Goal: Task Accomplishment & Management: Complete application form

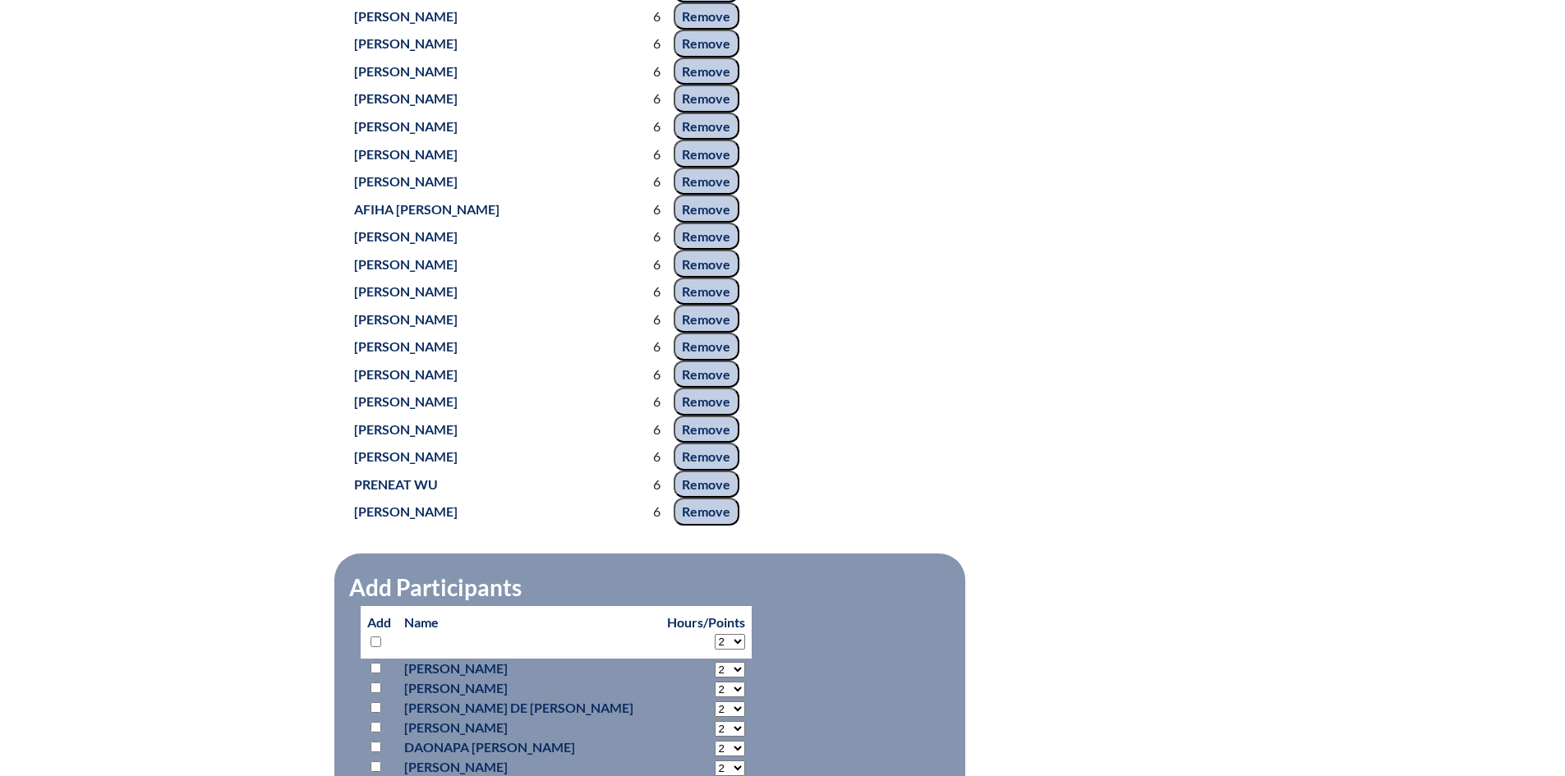
scroll to position [7803, 0]
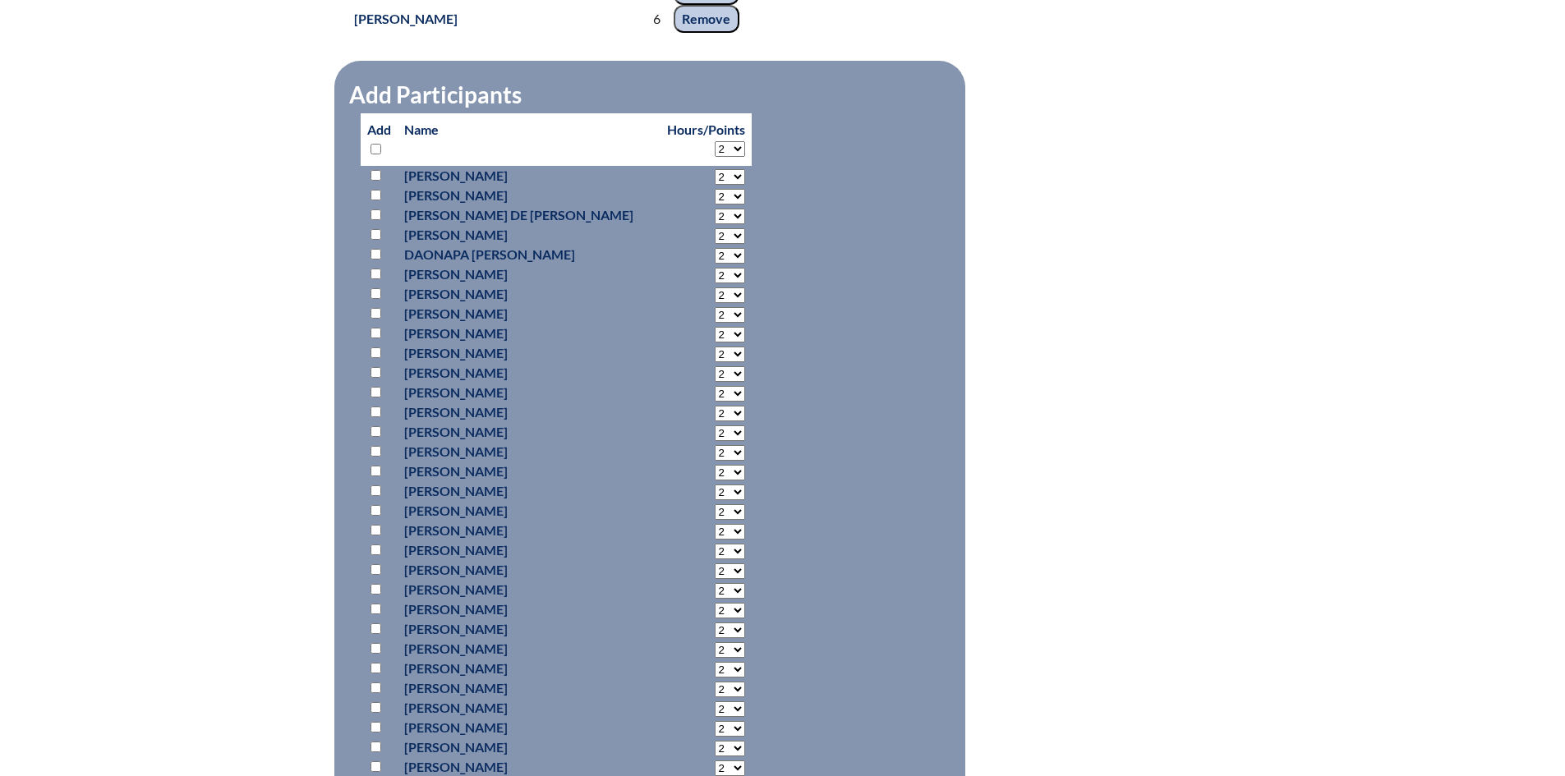
click at [715, 145] on select "2 3 4 5 6 7 8 9 10 11 12 13 14 15 16 17 18 19 20 21 22 23 24 25 26 27 28 29 30 …" at bounding box center [730, 149] width 30 height 16
select select "6"
click at [715, 141] on select "2 3 4 5 6 7 8 9 10 11 12 13 14 15 16 17 18 19 20 21 22 23 24 25 26 27 28 29 30 …" at bounding box center [730, 149] width 30 height 16
select select "6"
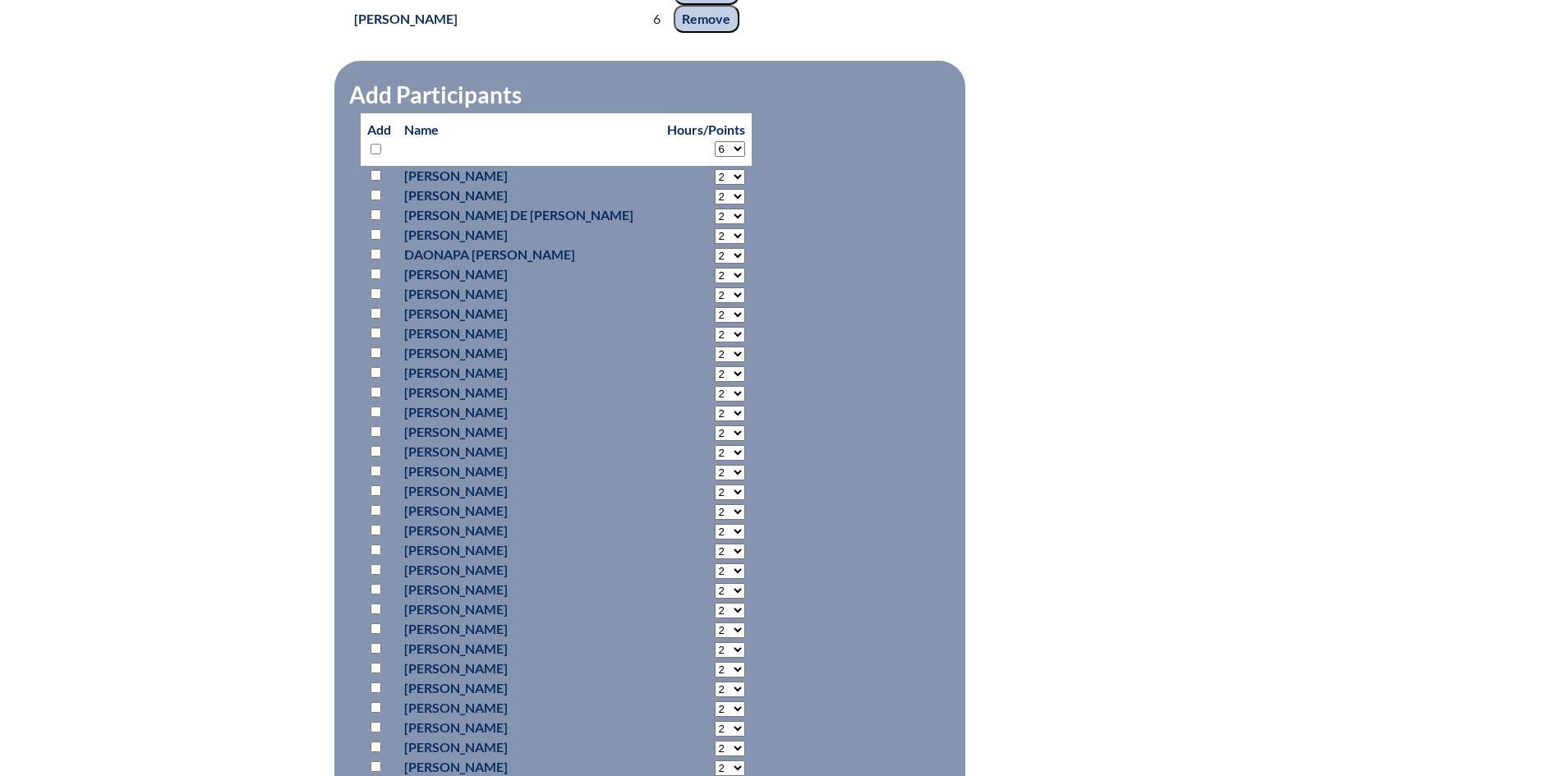
select select "6"
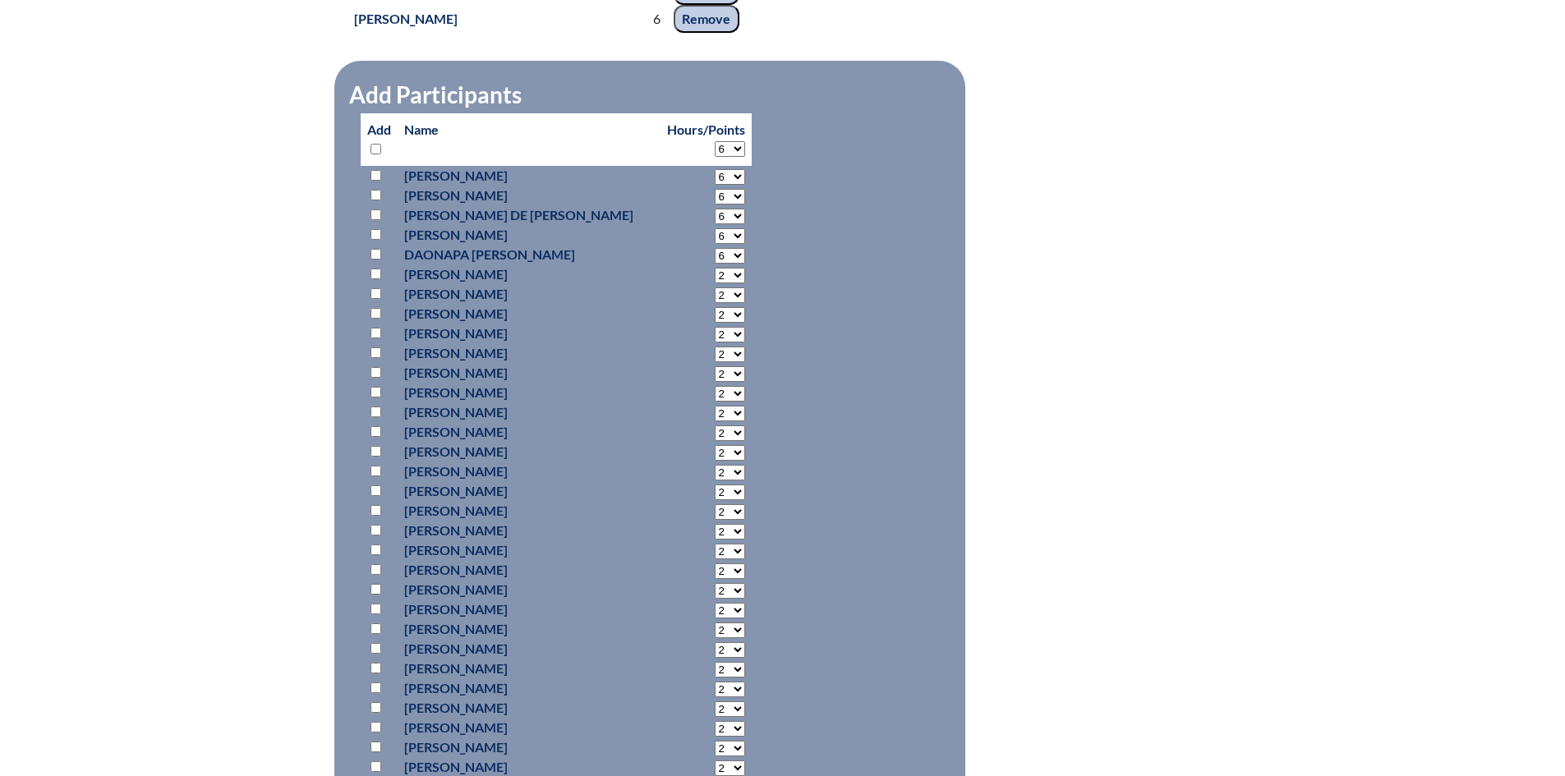
select select "6"
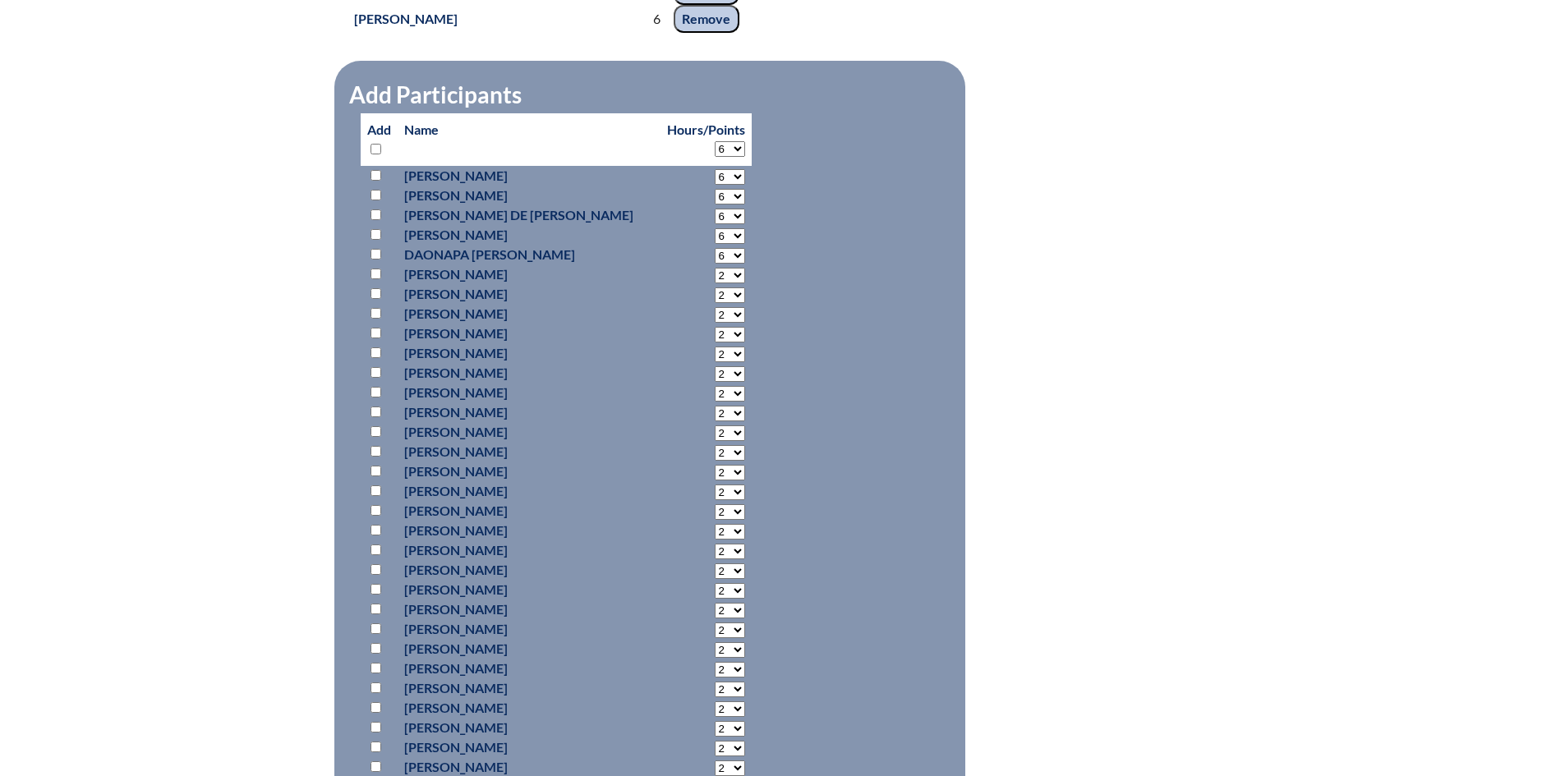
select select "6"
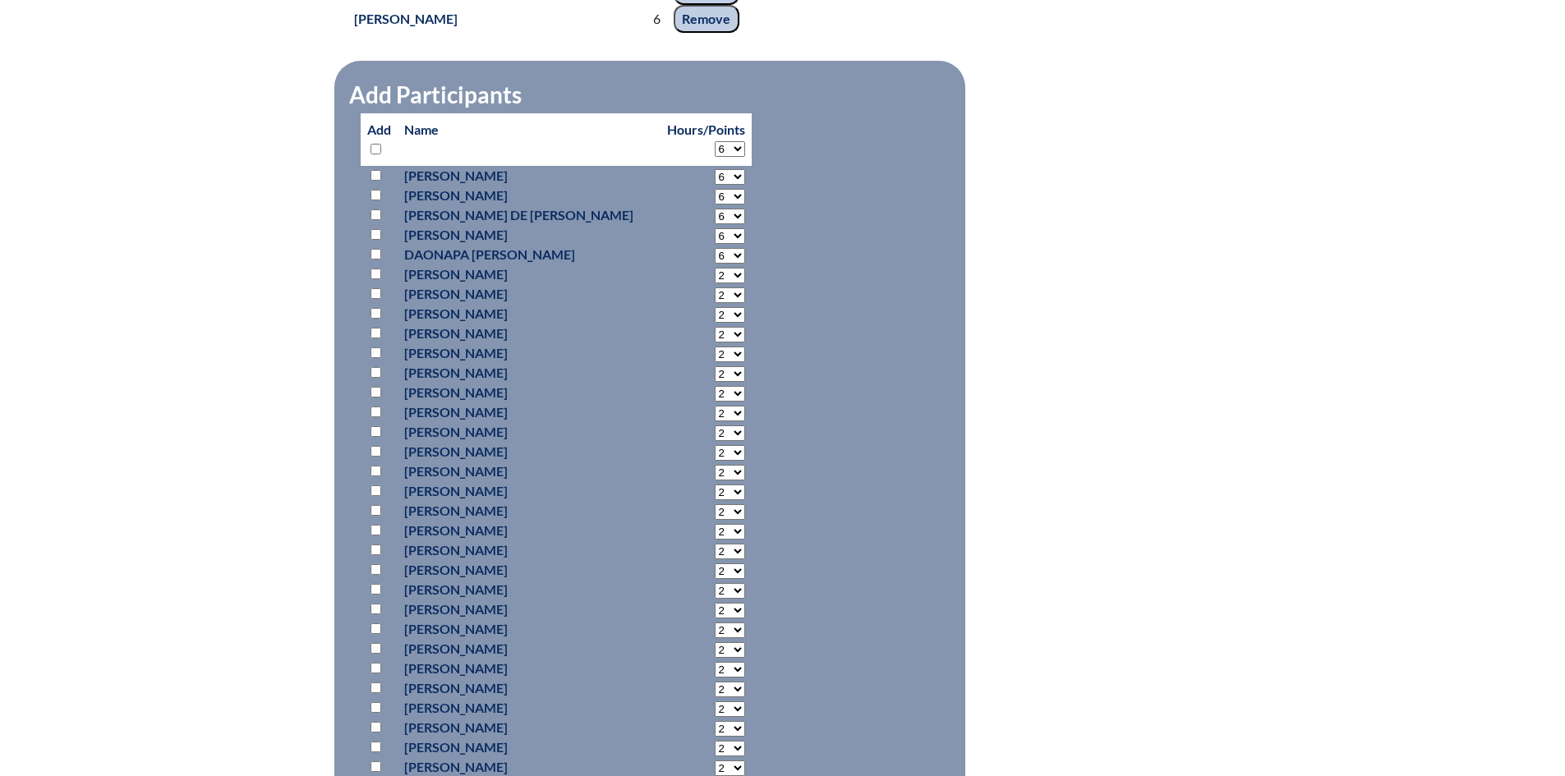
select select "6"
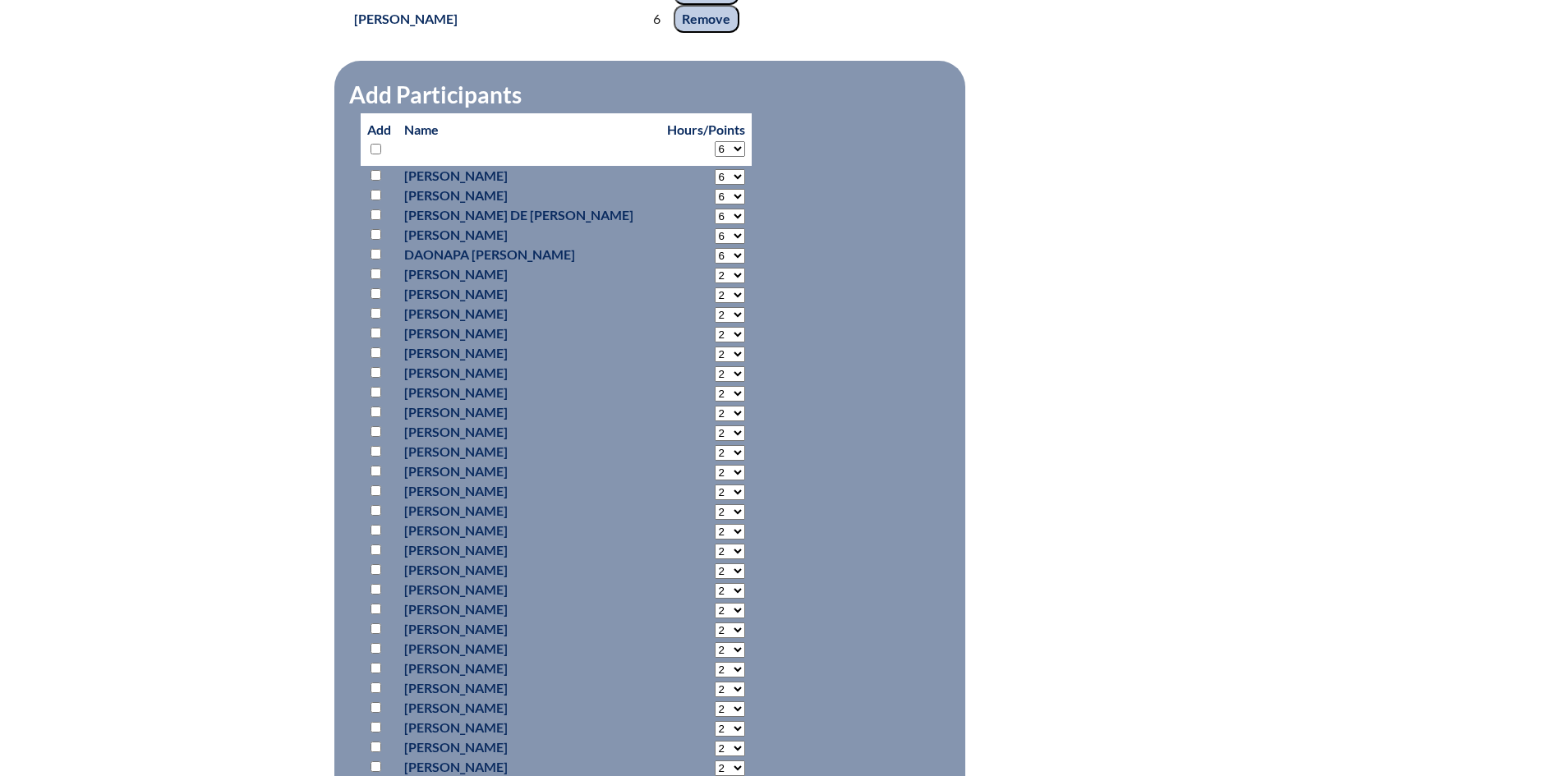
select select "6"
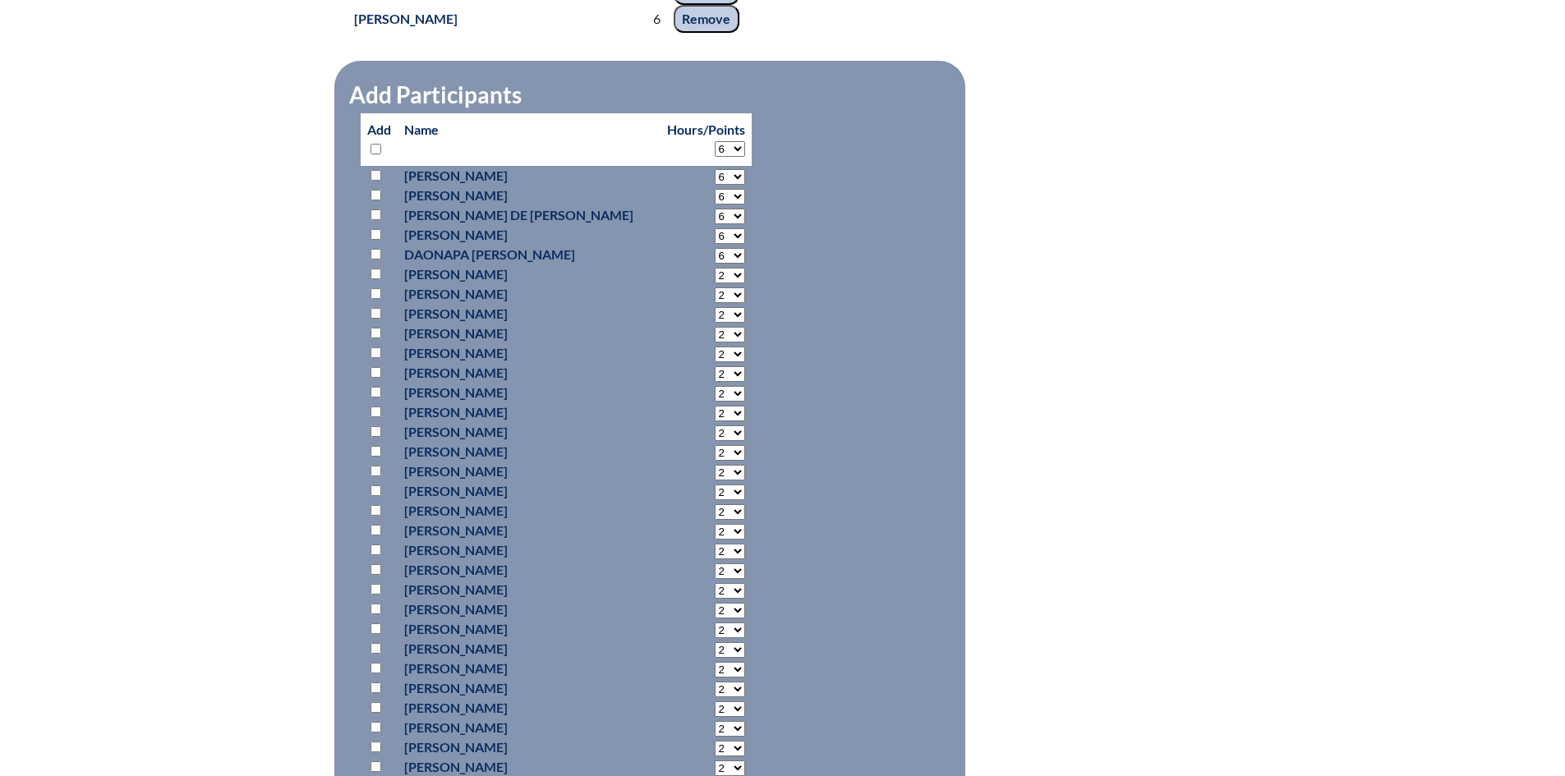
select select "6"
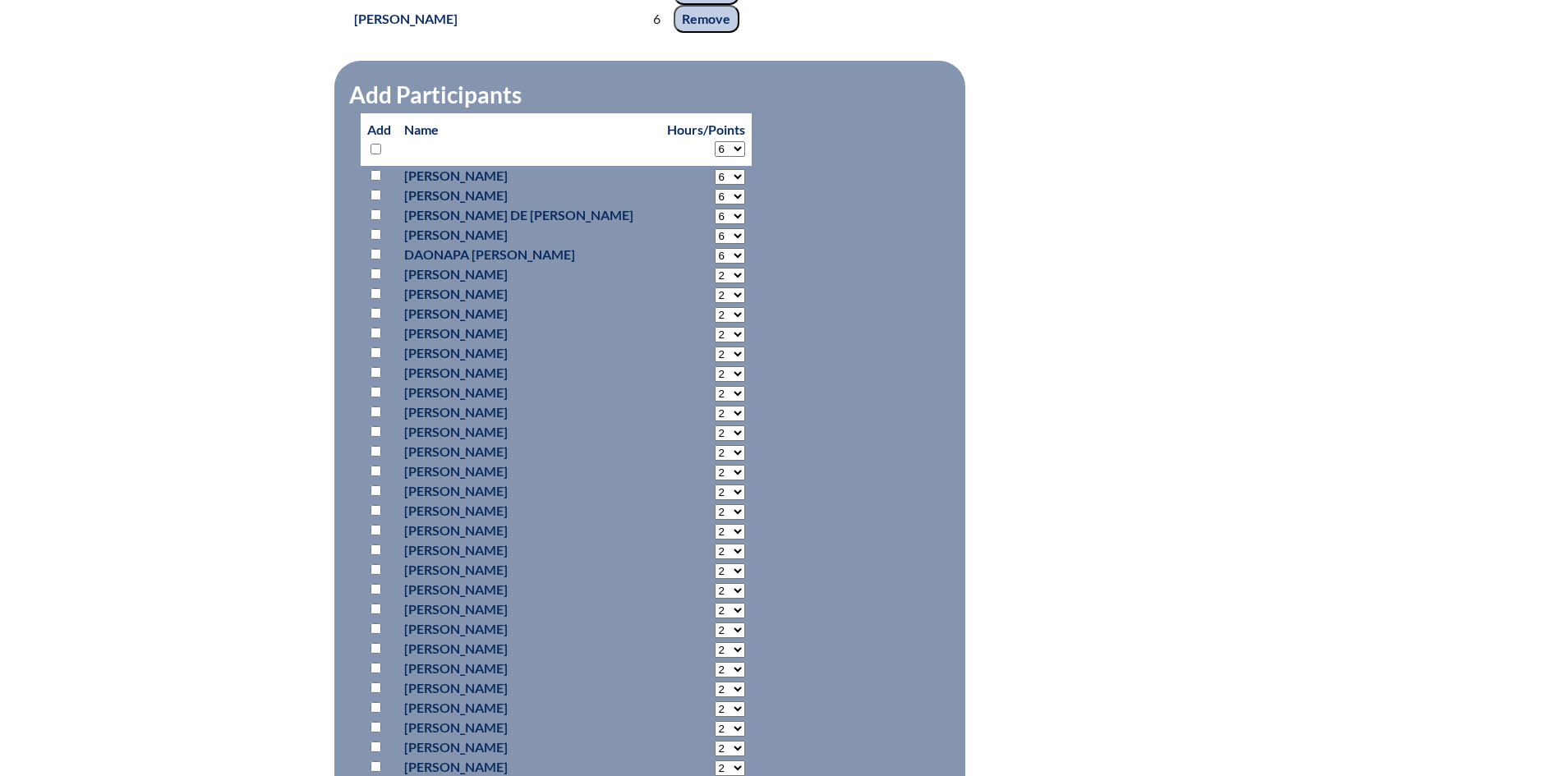
select select "6"
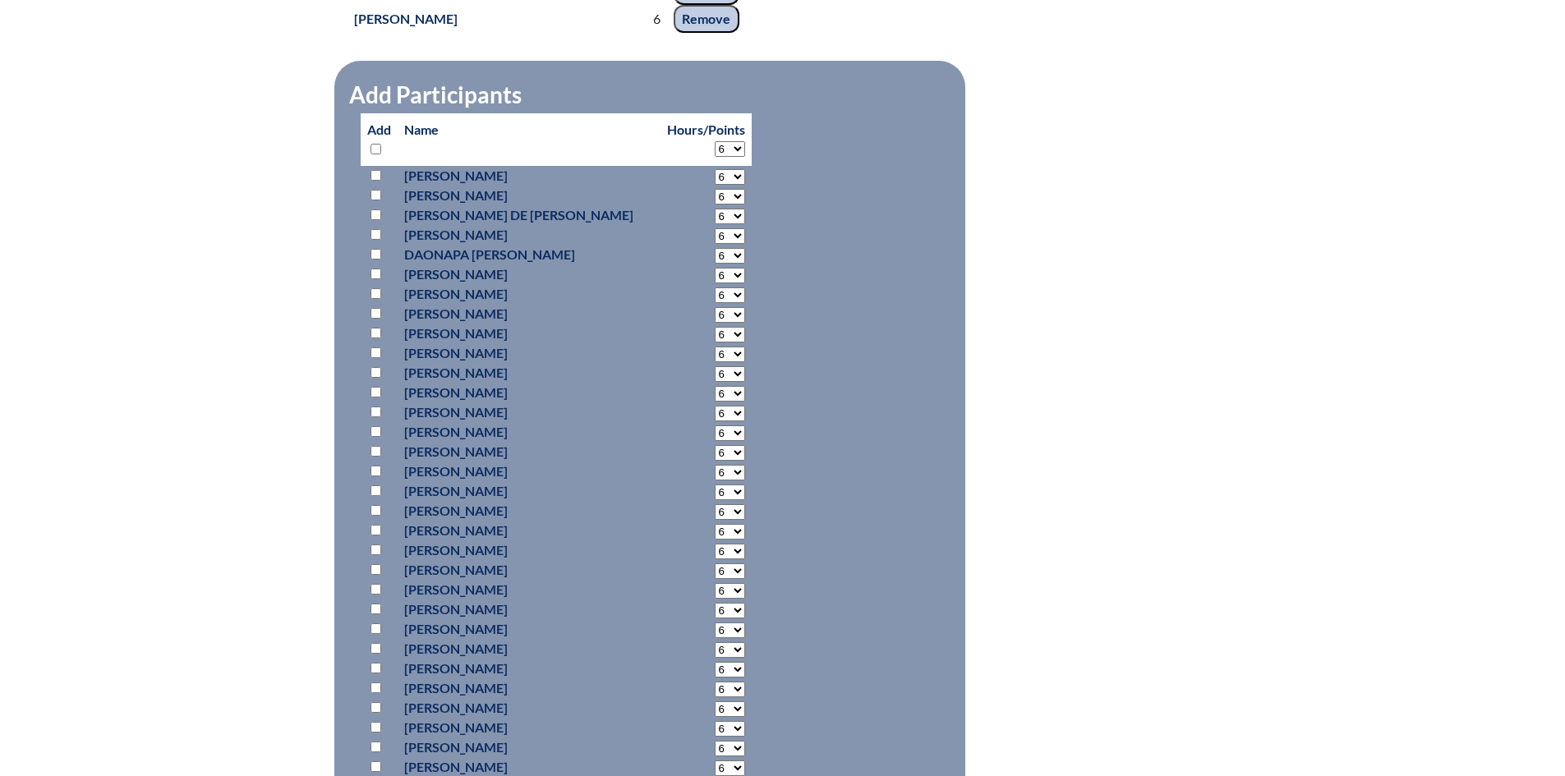
select select "6"
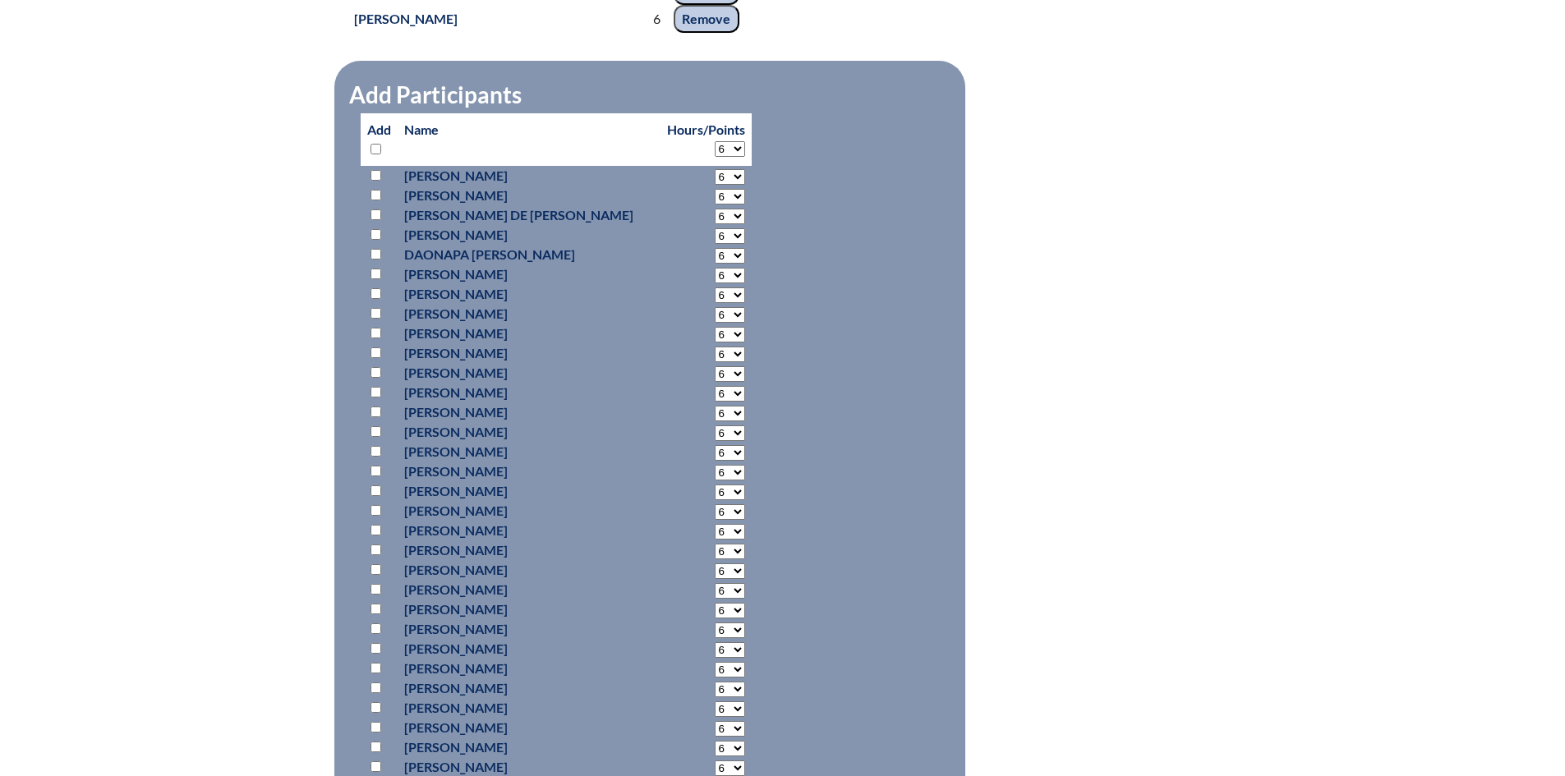
select select "6"
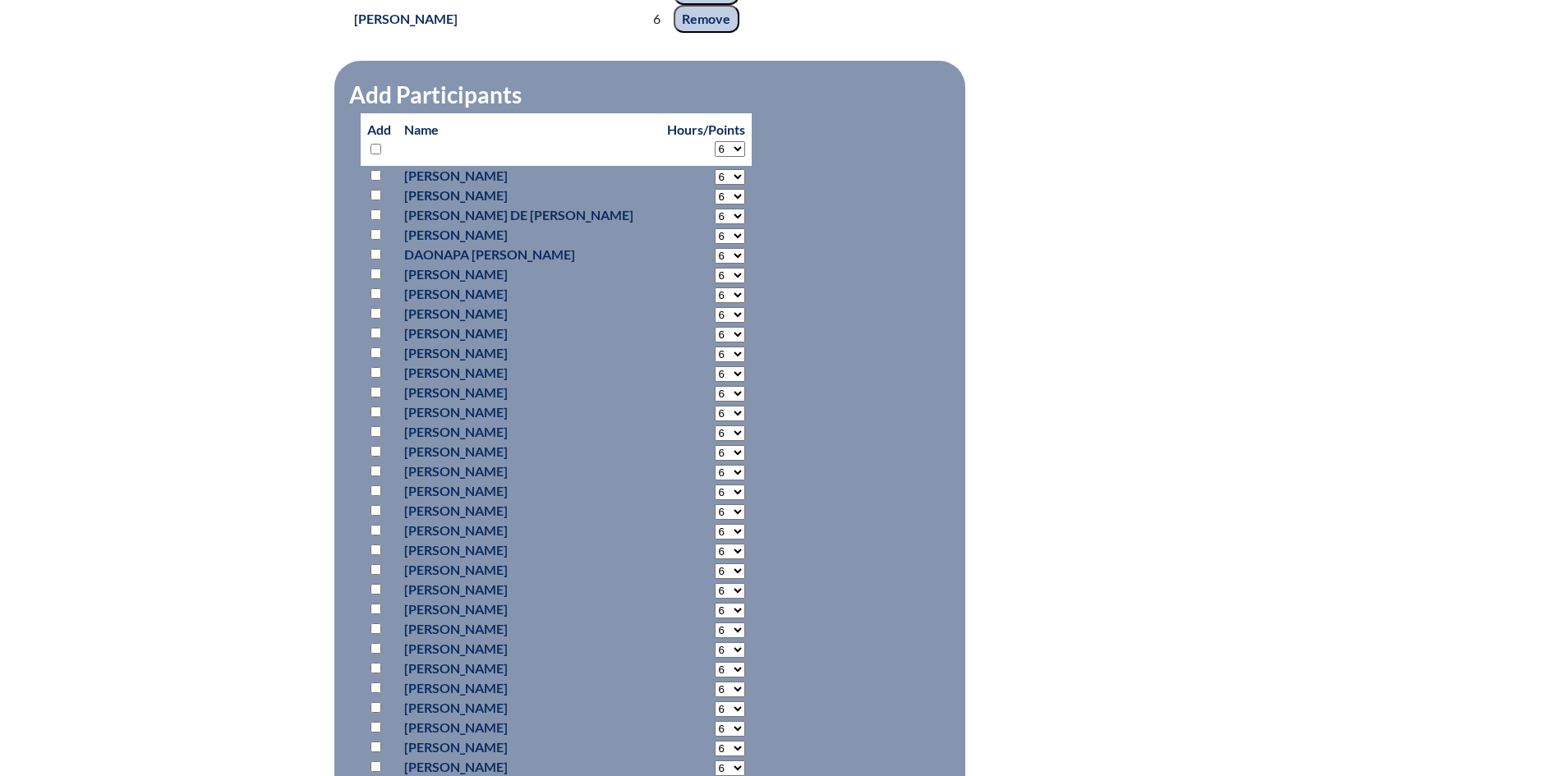
select select "6"
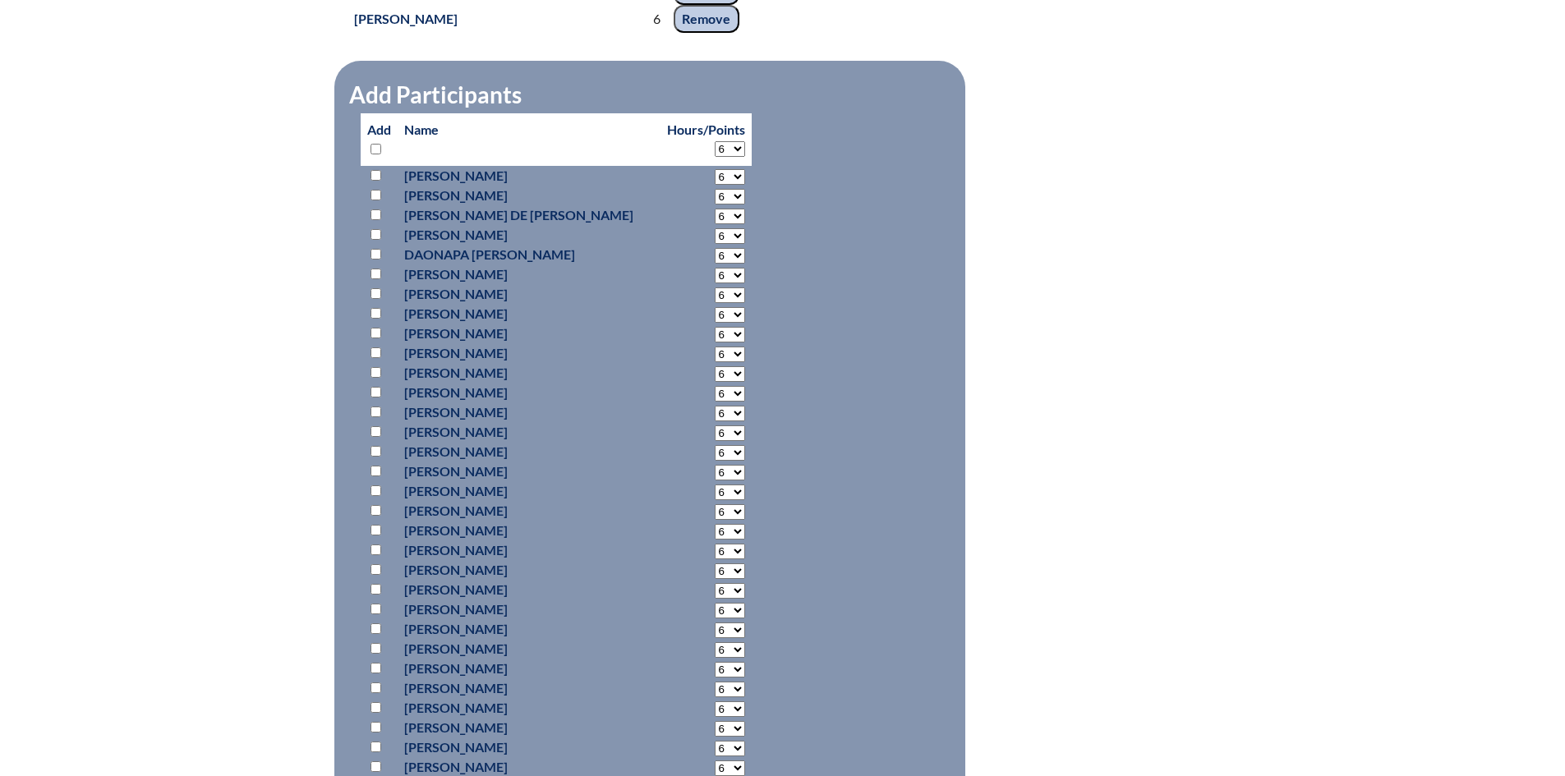
select select "6"
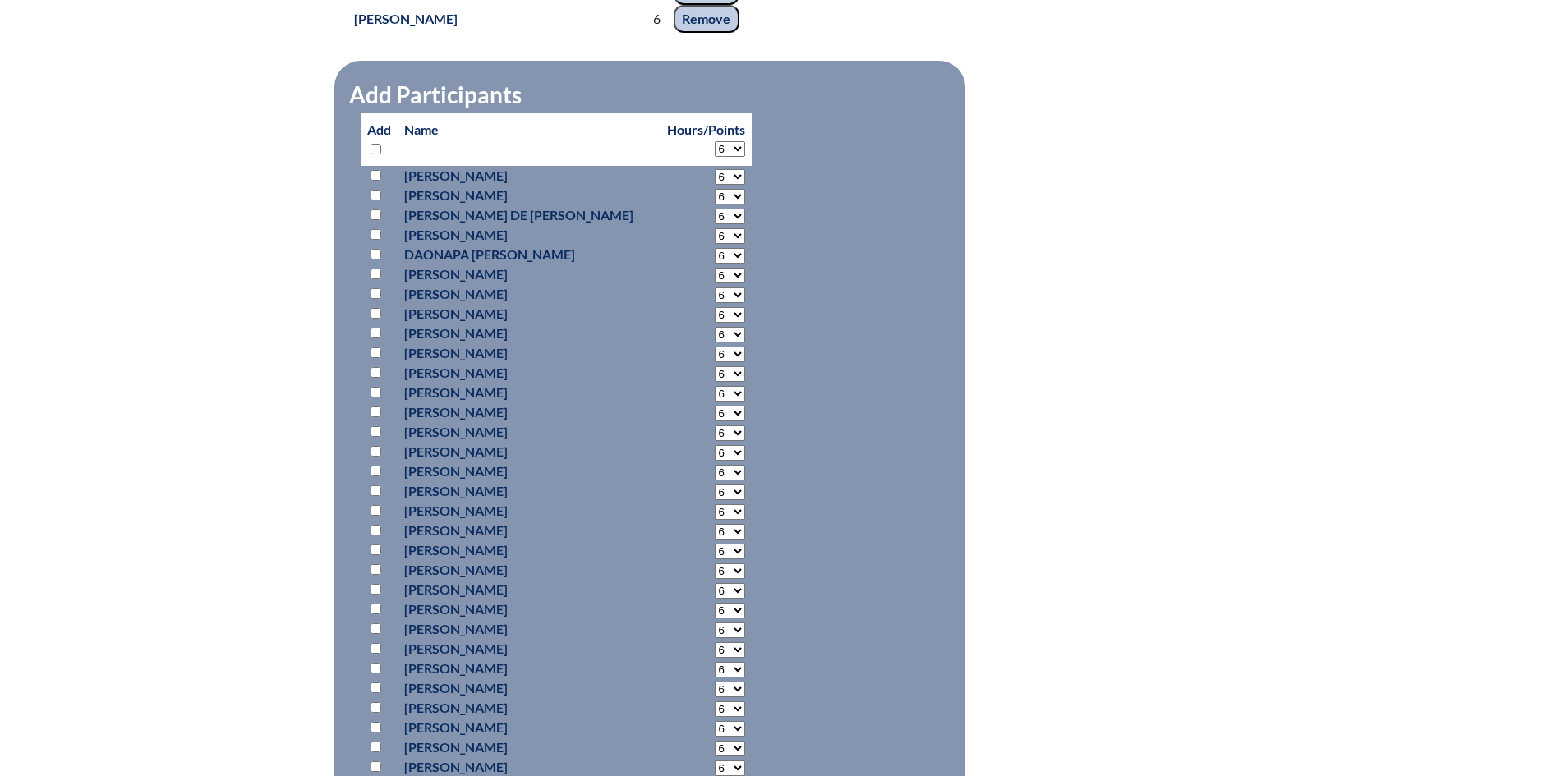
select select "6"
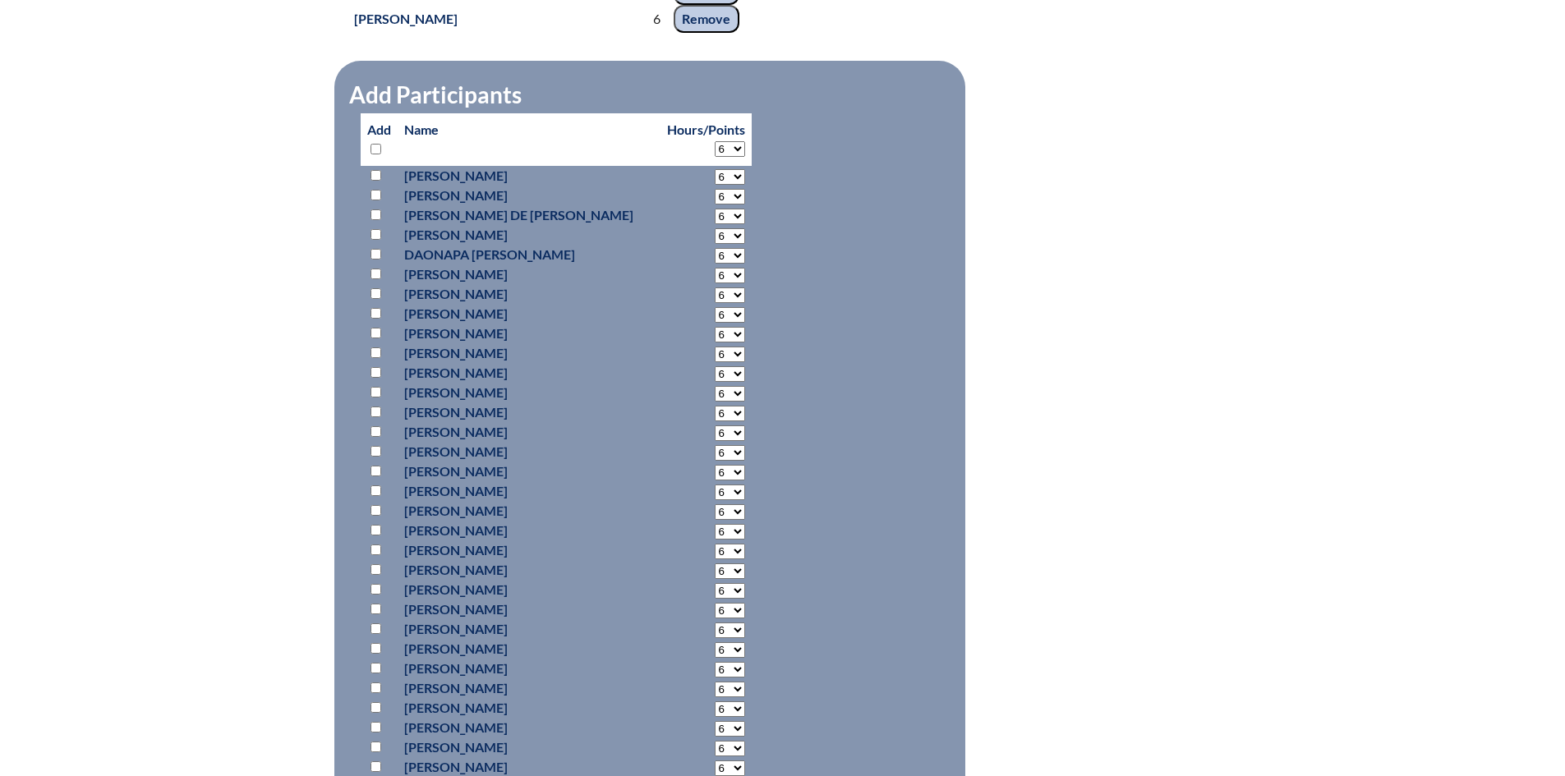
select select "6"
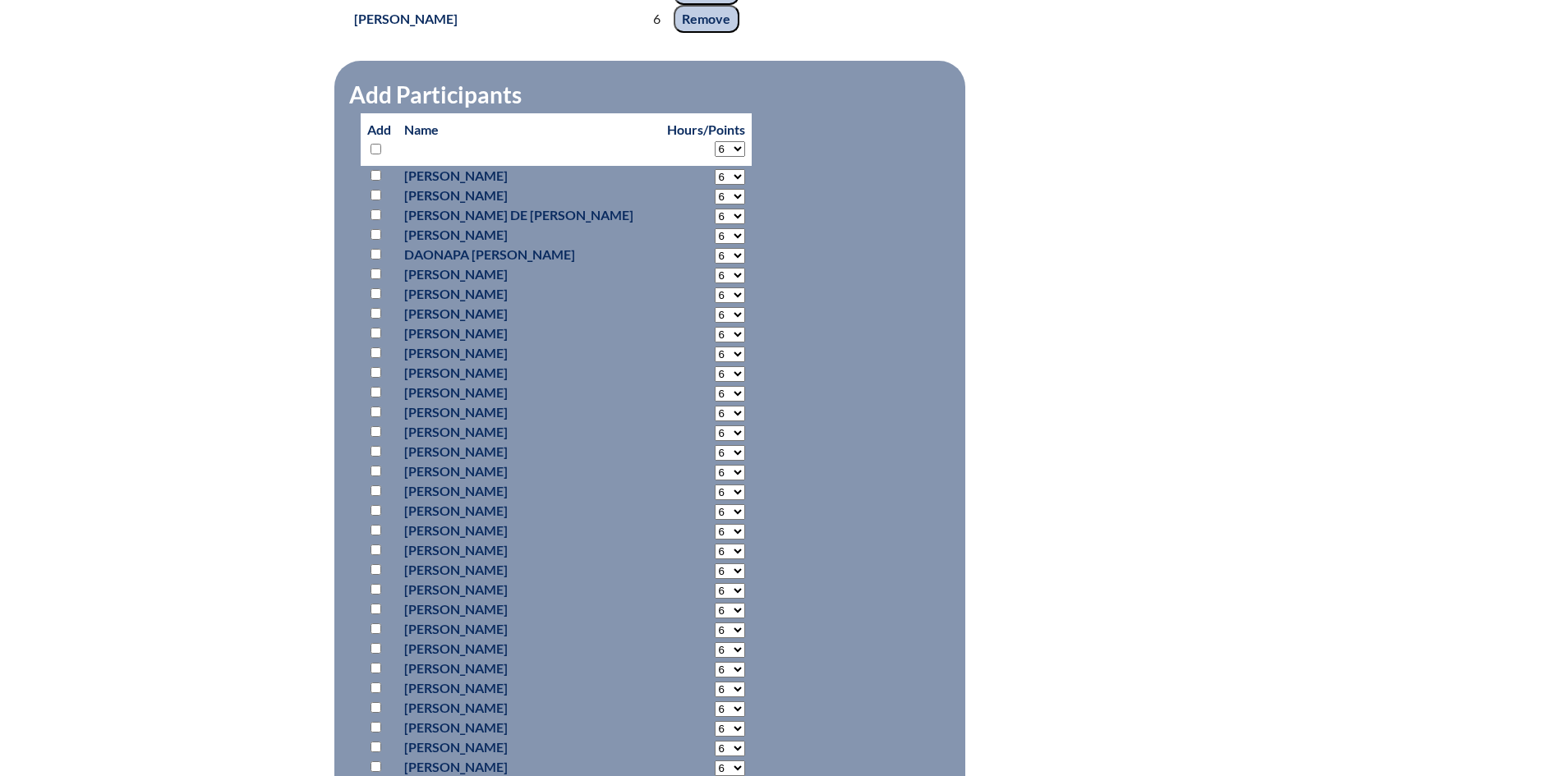
select select "6"
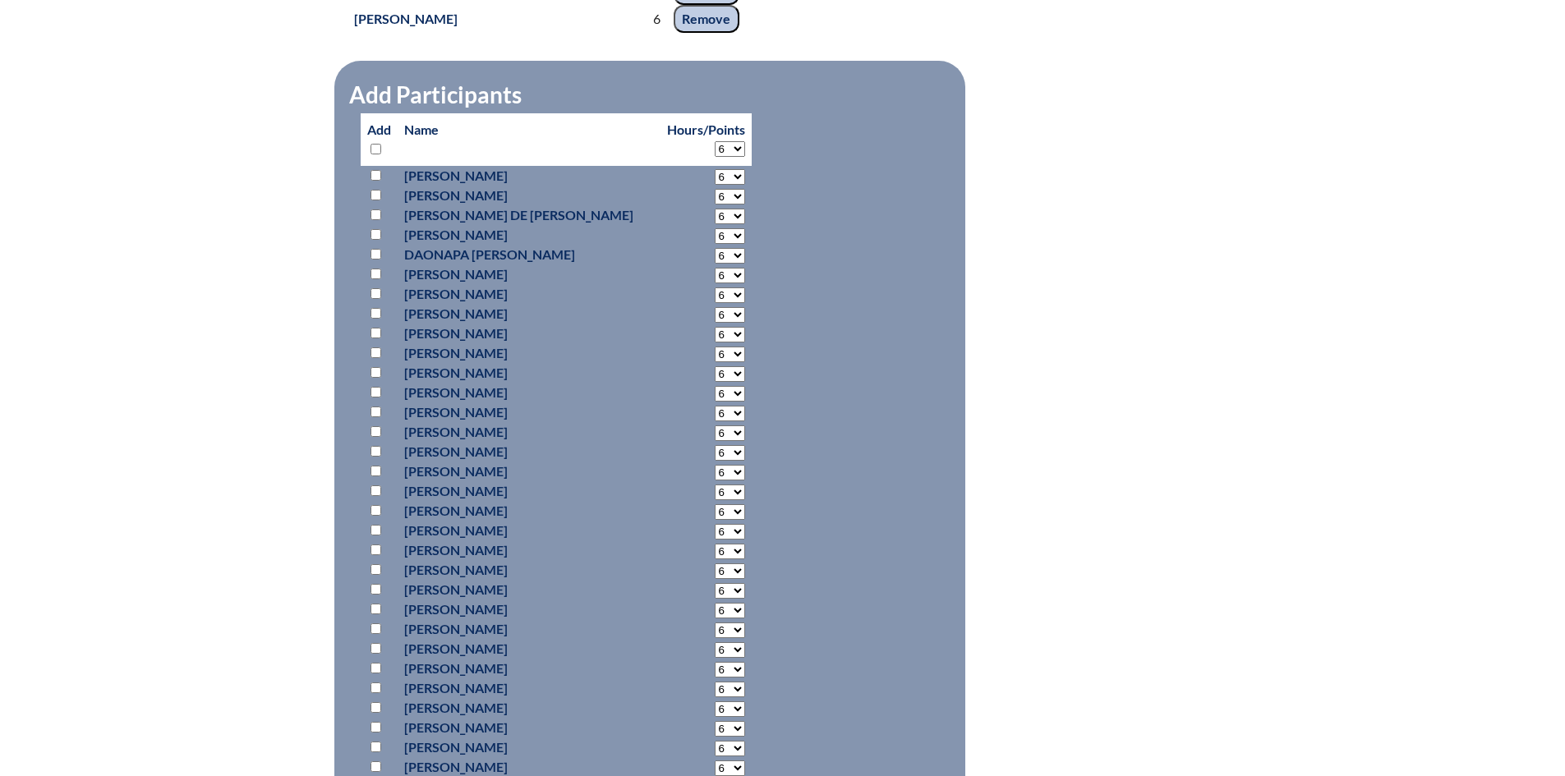
select select "6"
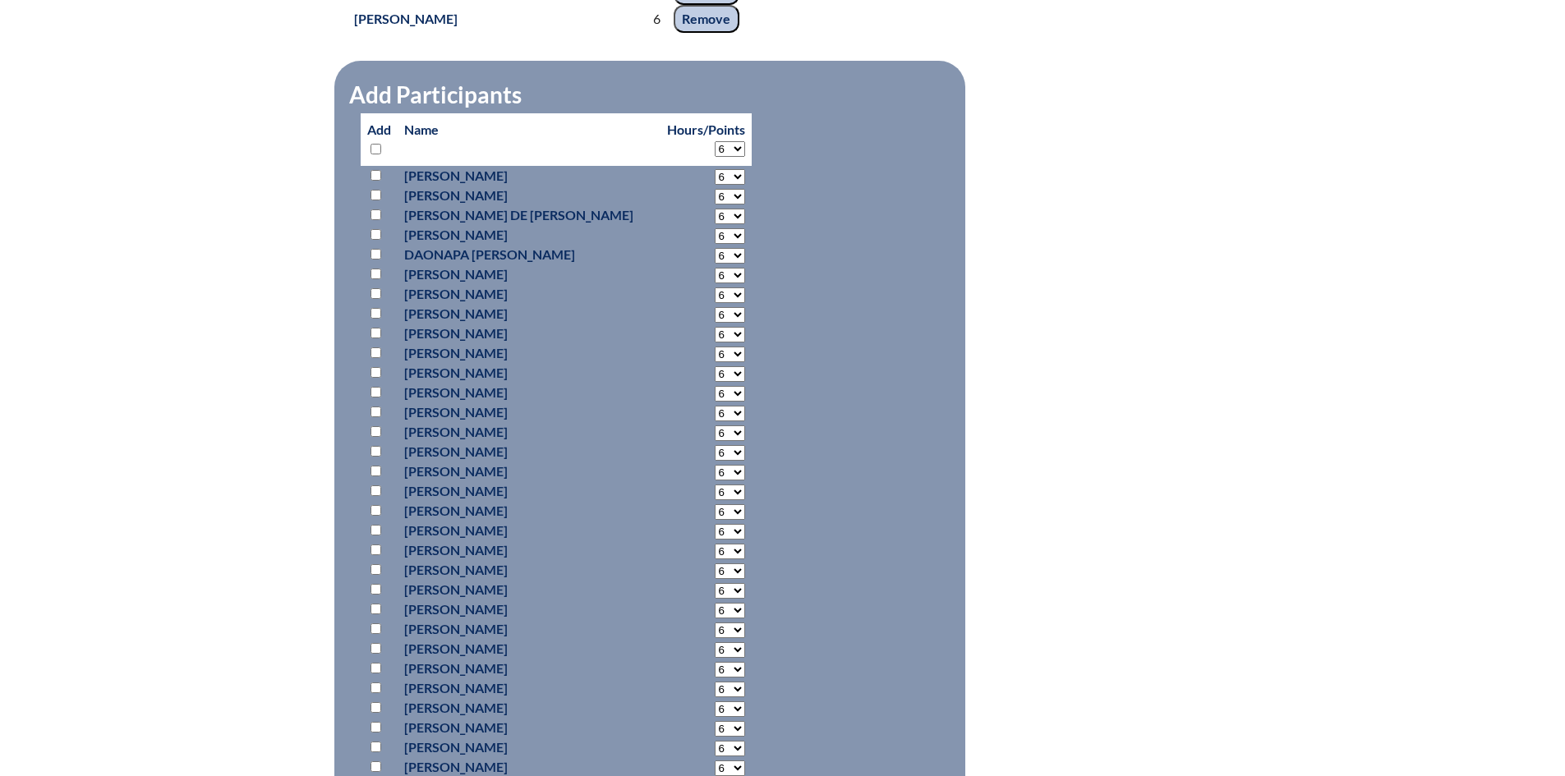
select select "6"
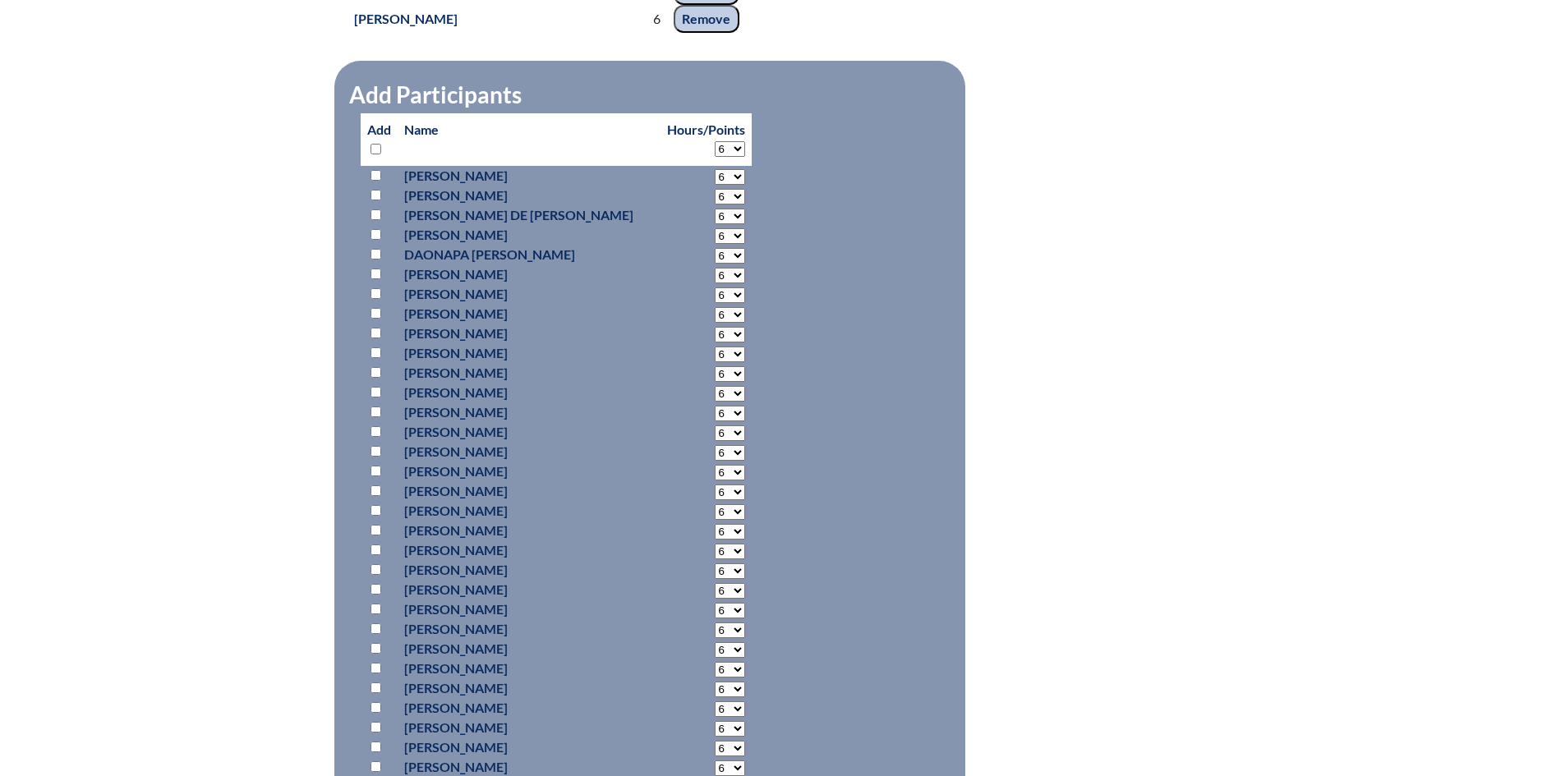
select select "6"
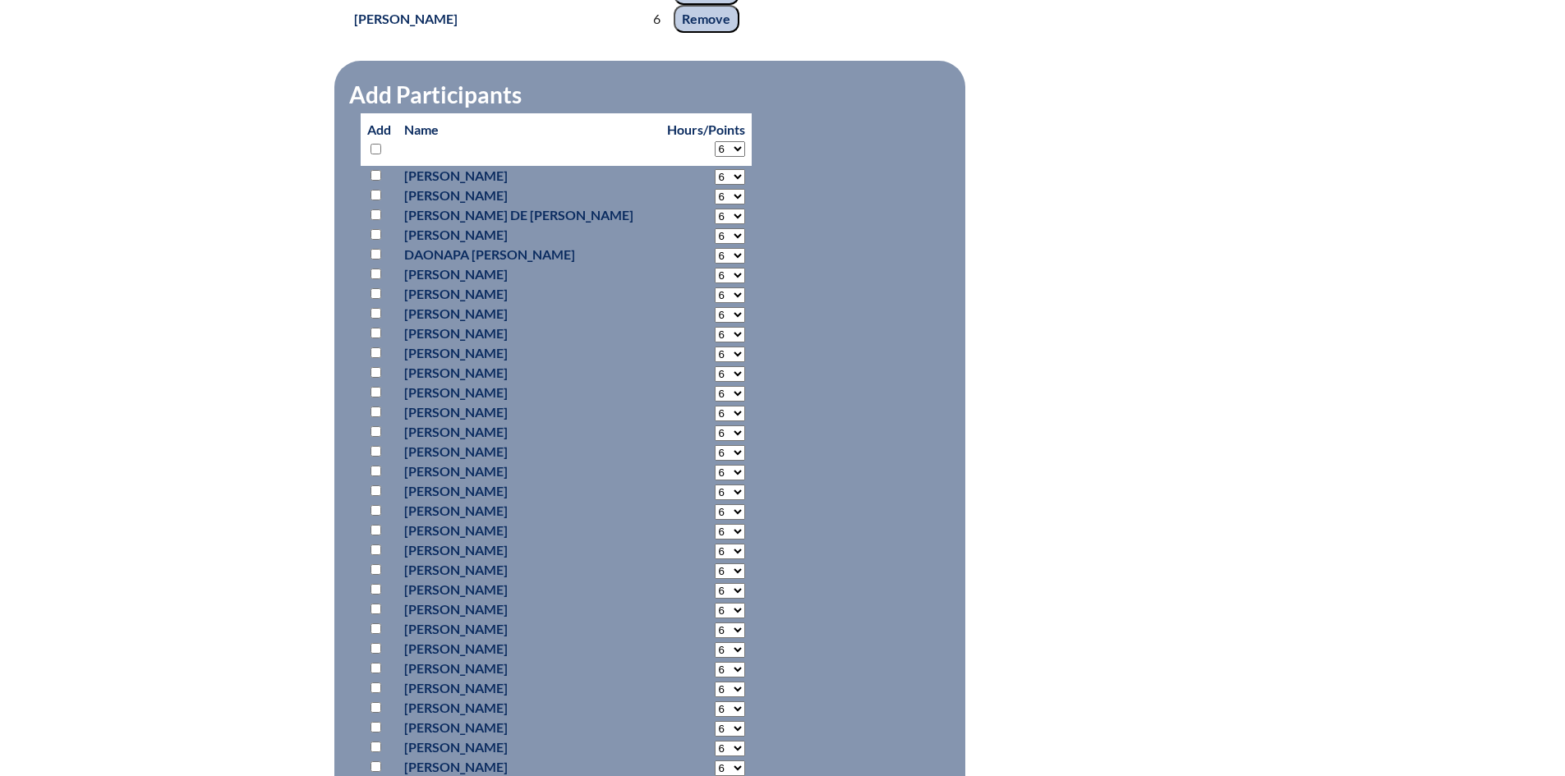
select select "6"
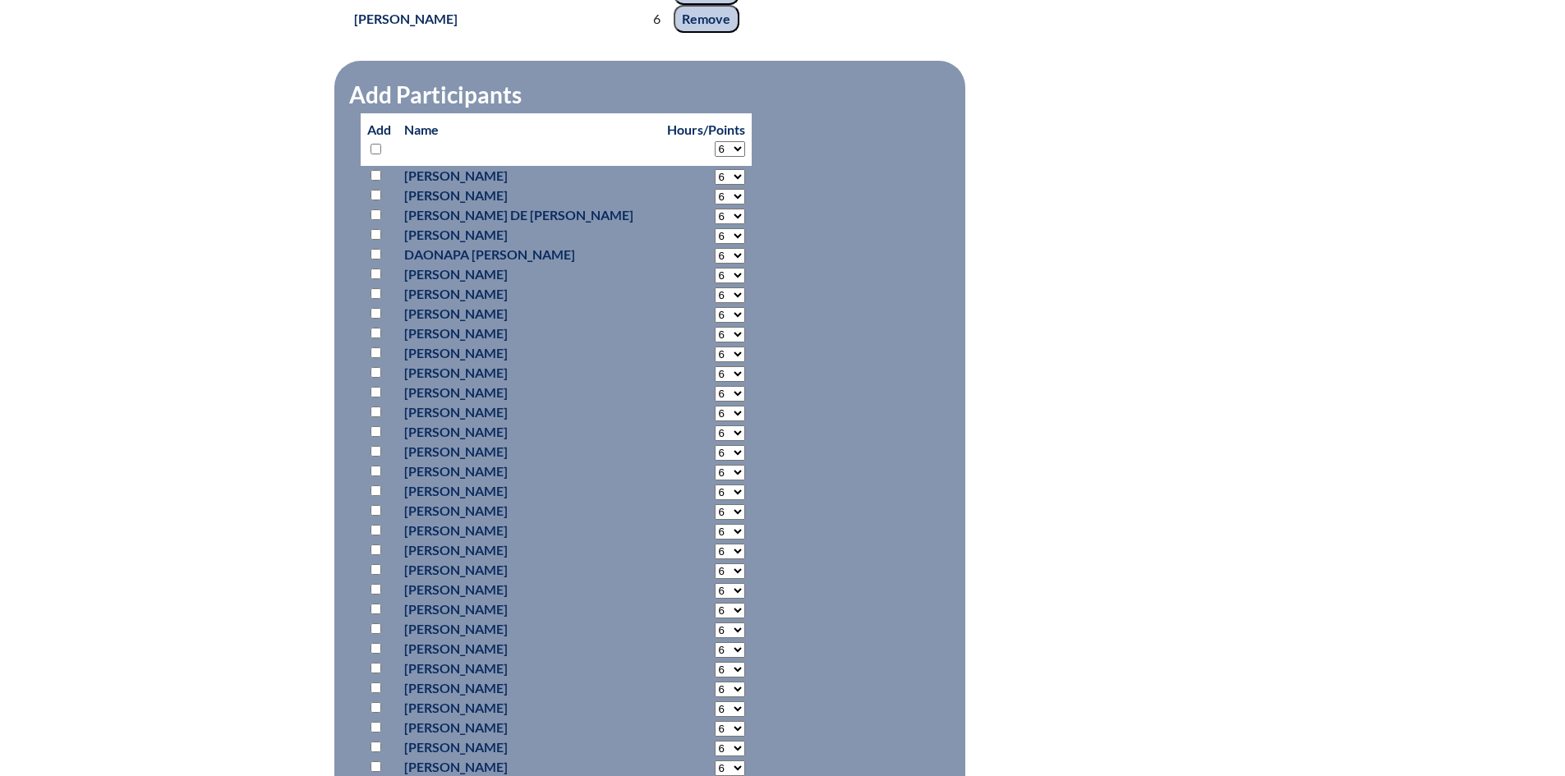
select select "6"
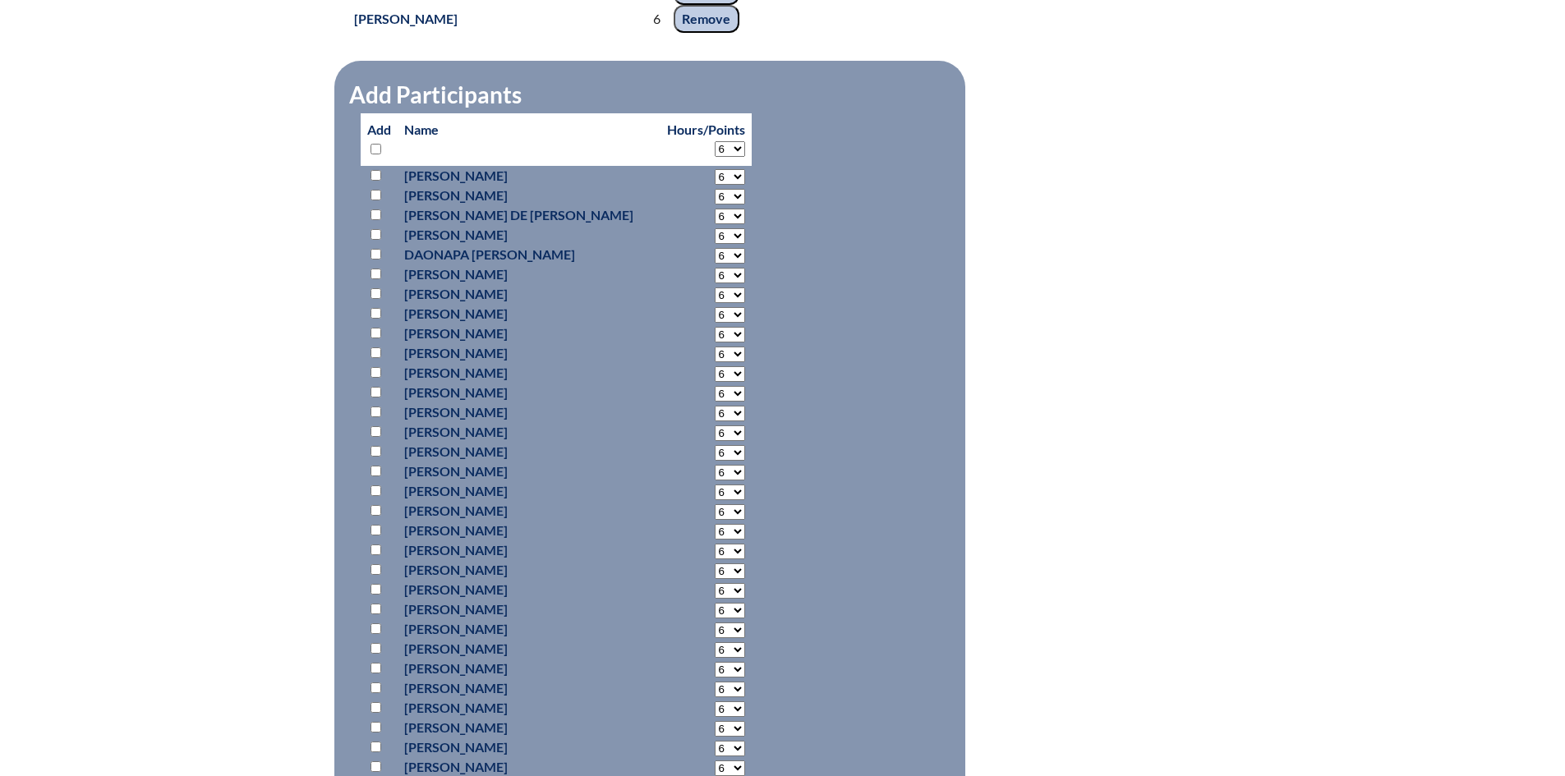
select select "6"
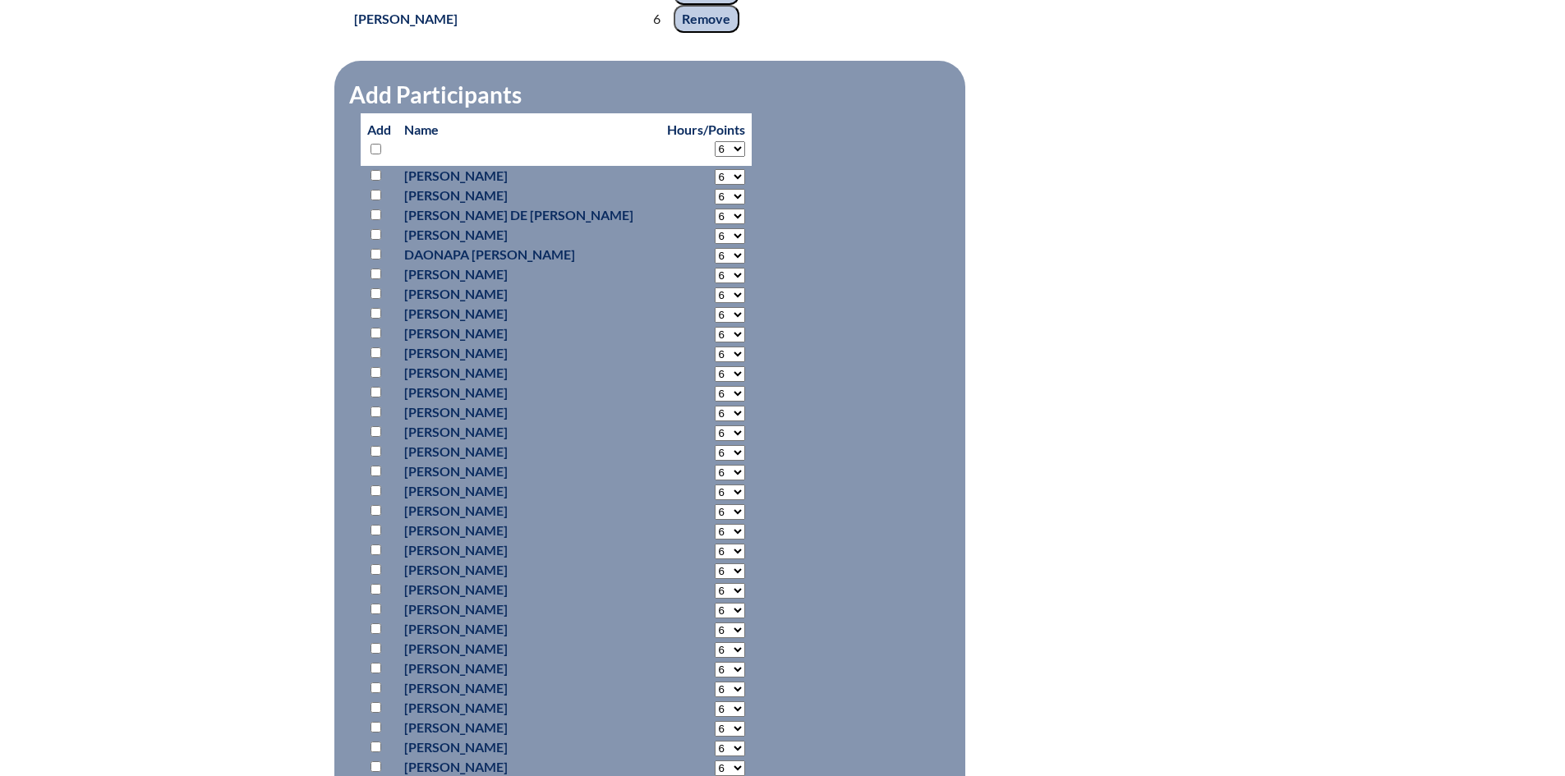
select select "6"
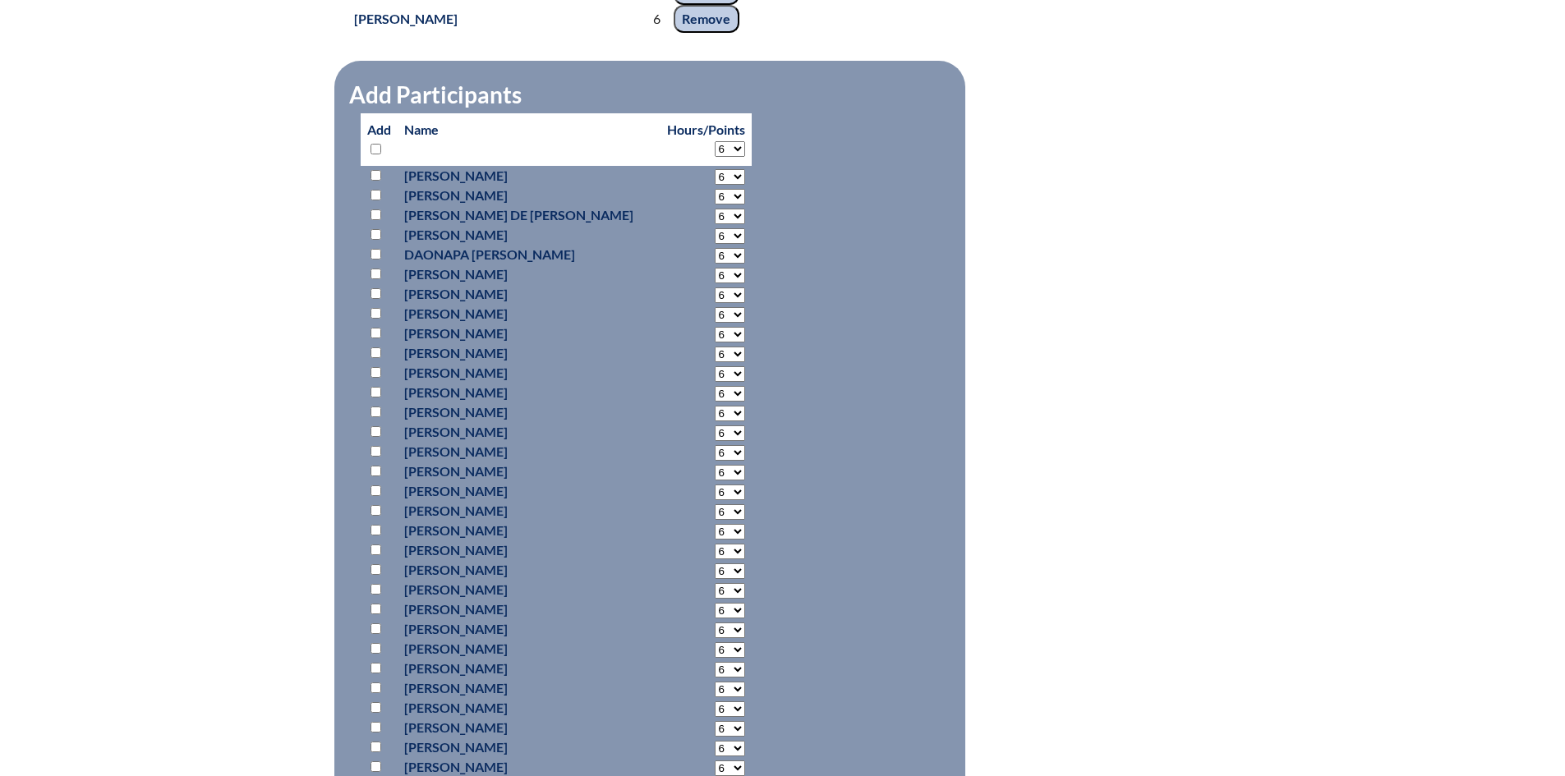
select select "6"
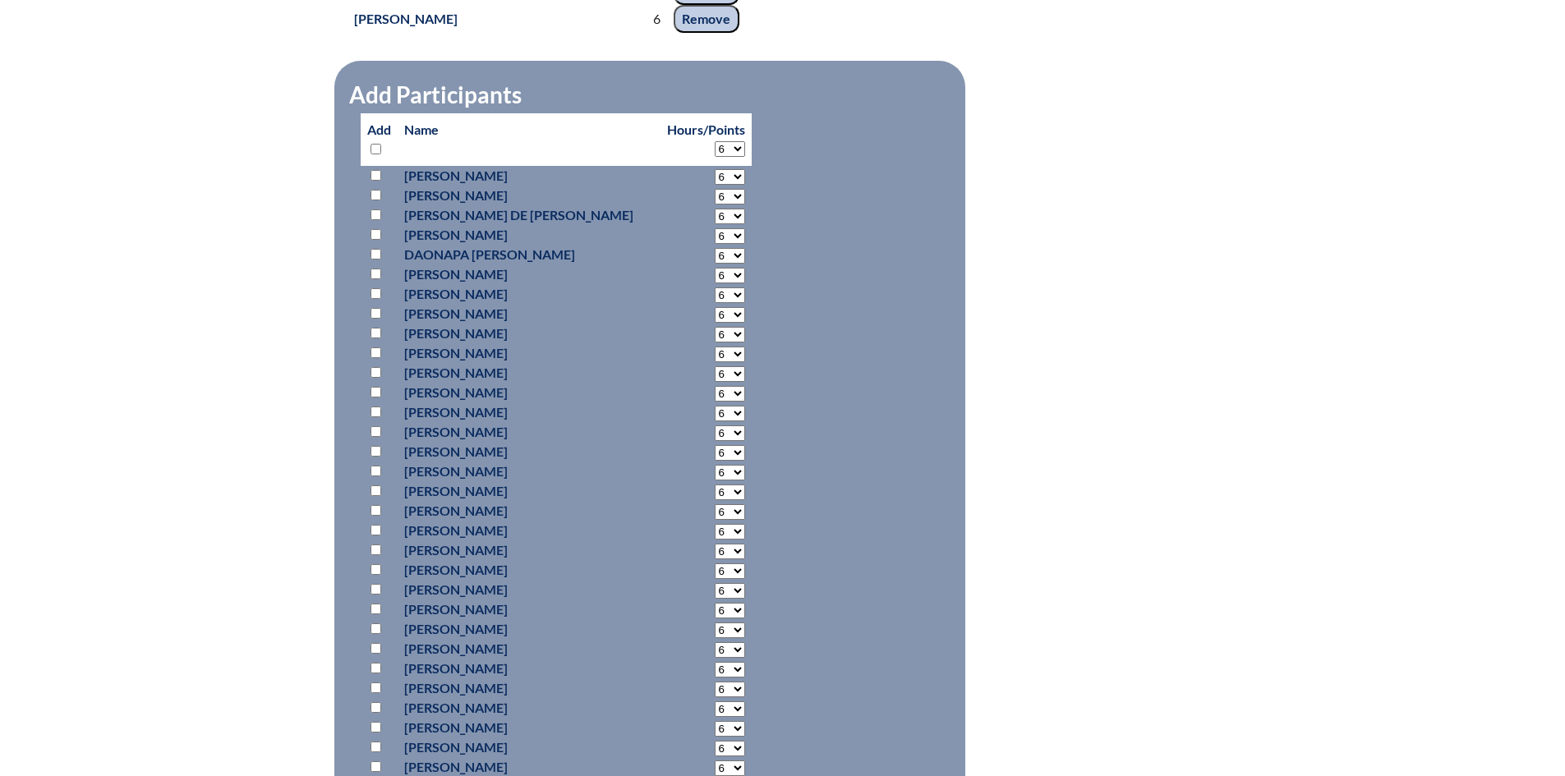
select select "6"
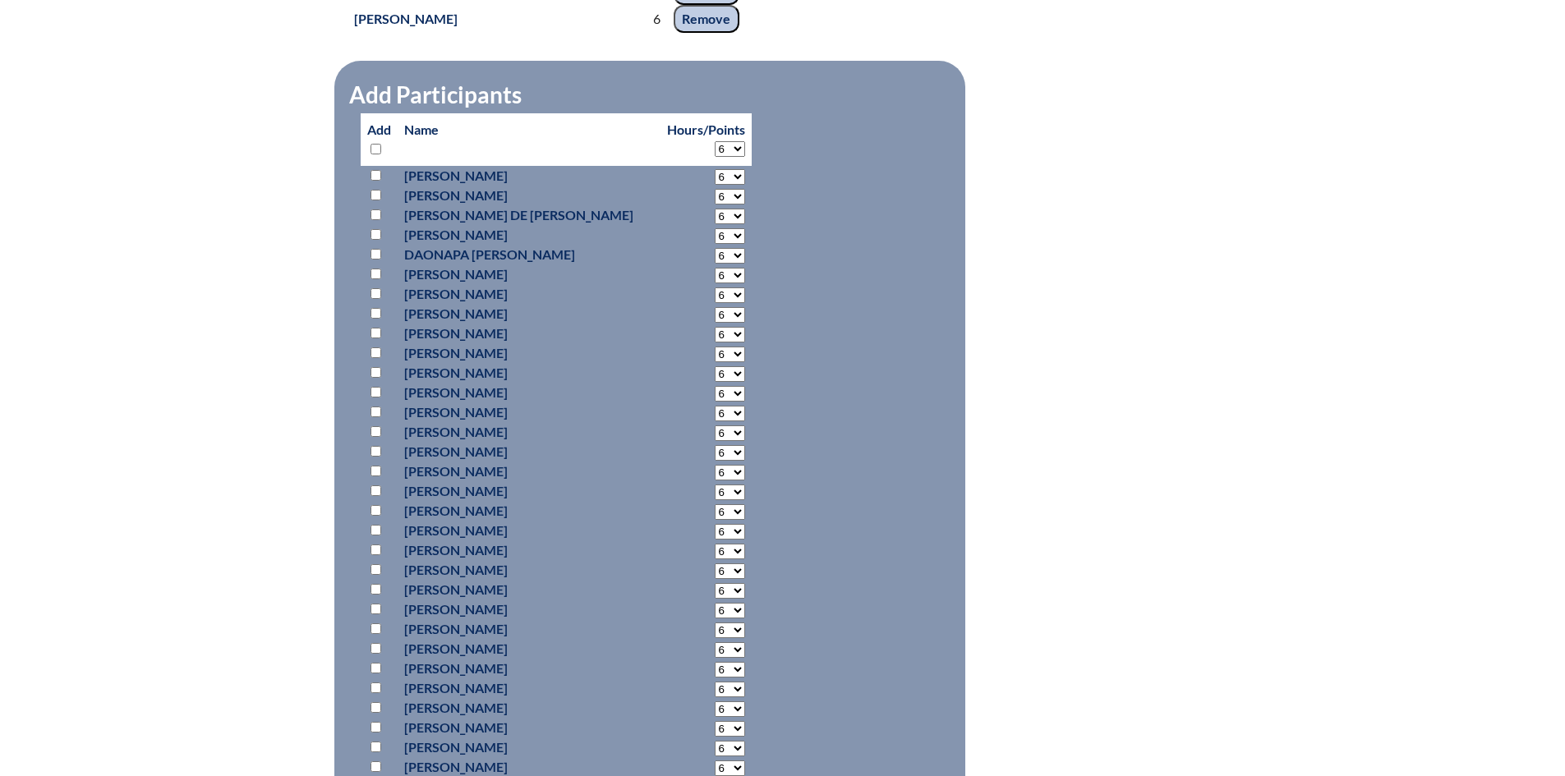
select select "6"
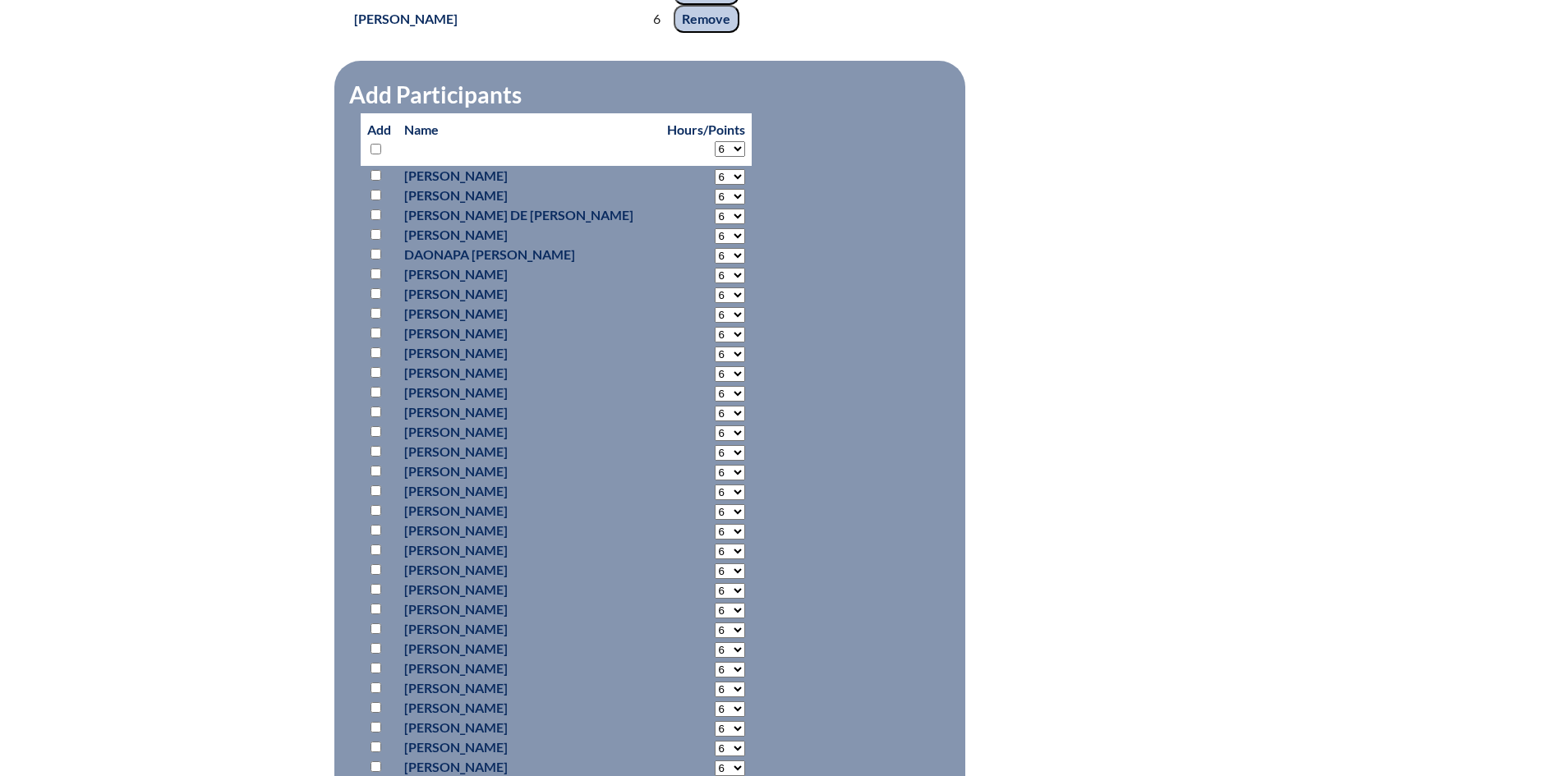
select select "6"
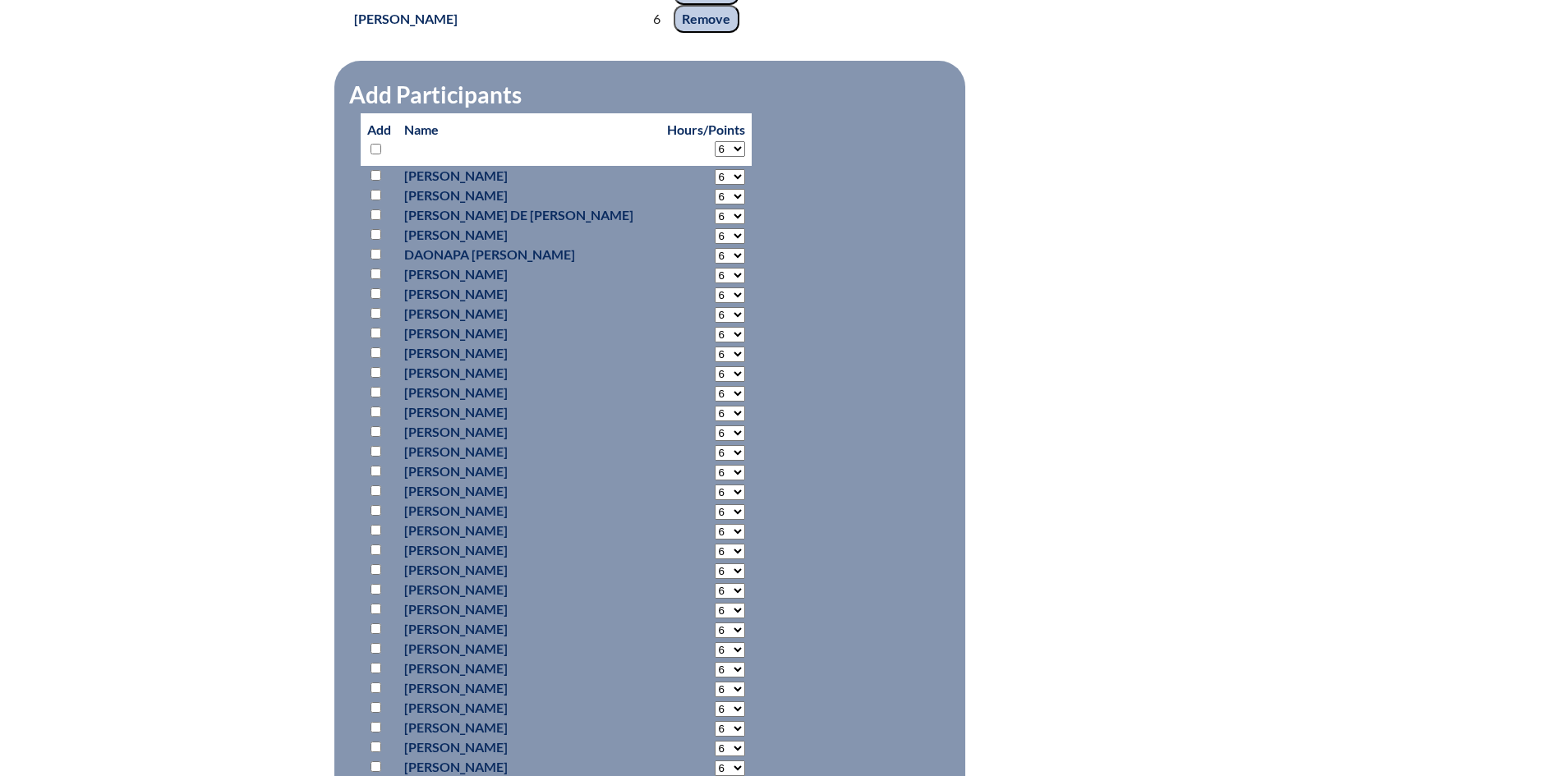
select select "6"
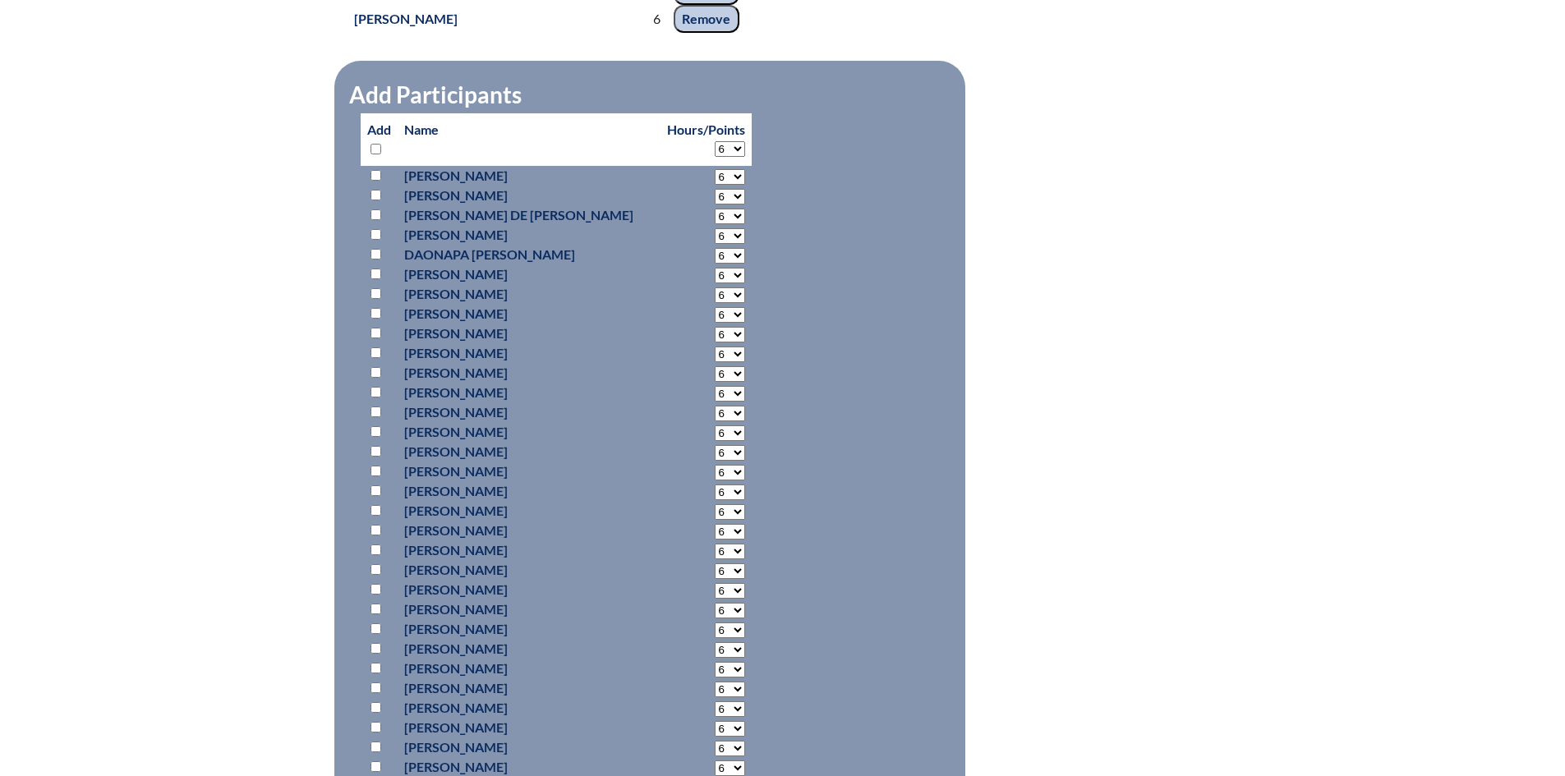
select select "6"
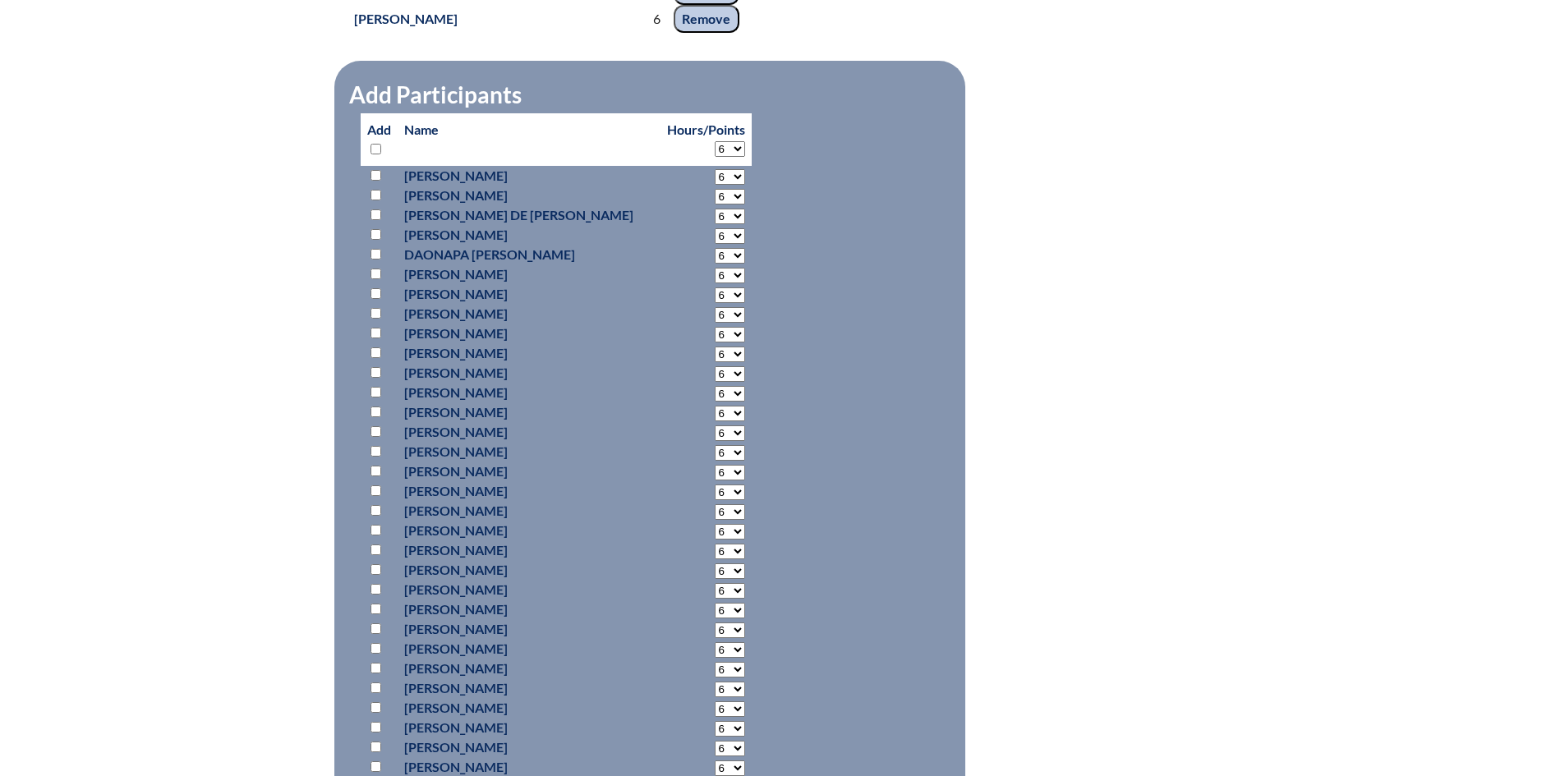
select select "6"
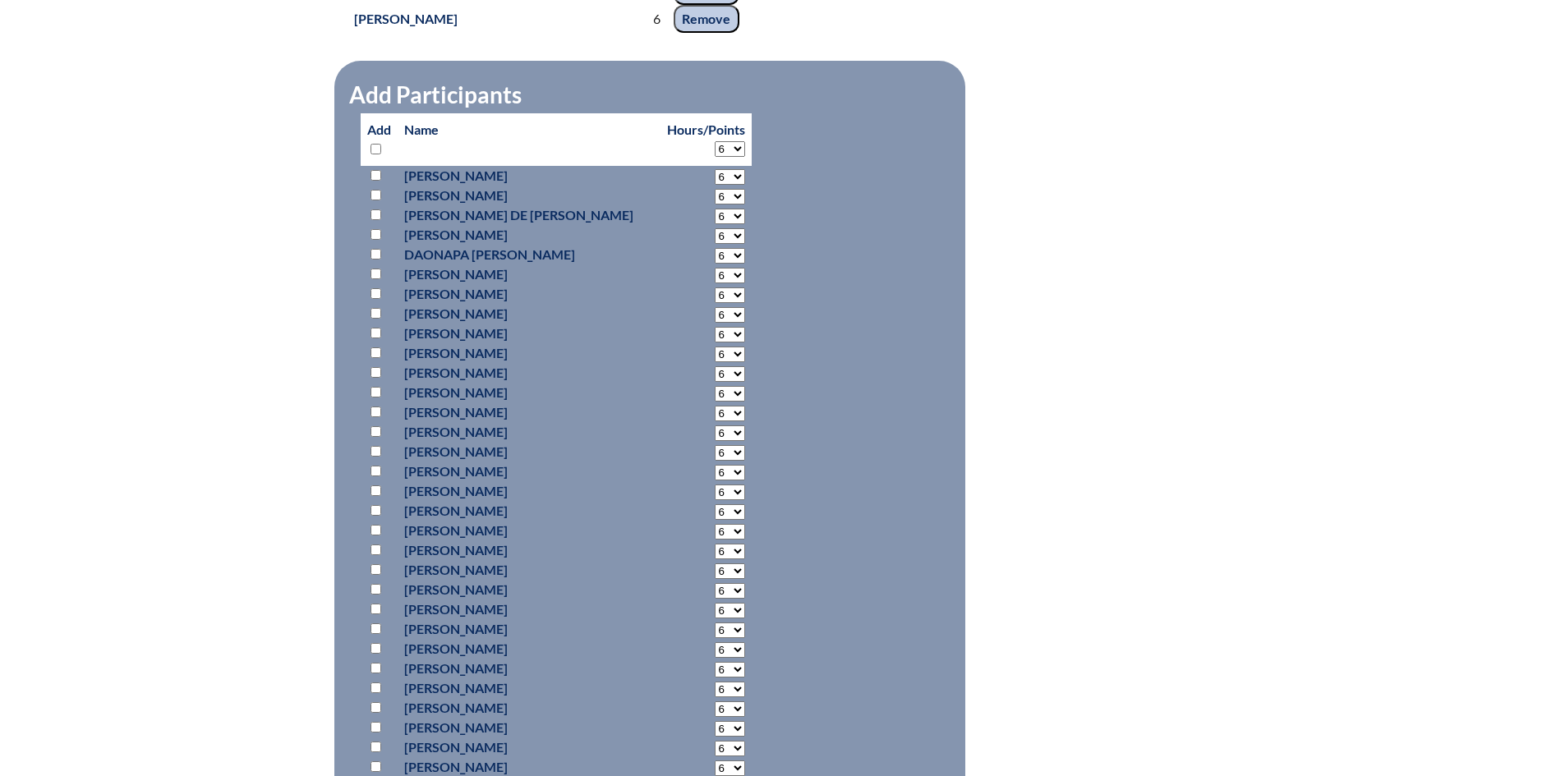
select select "6"
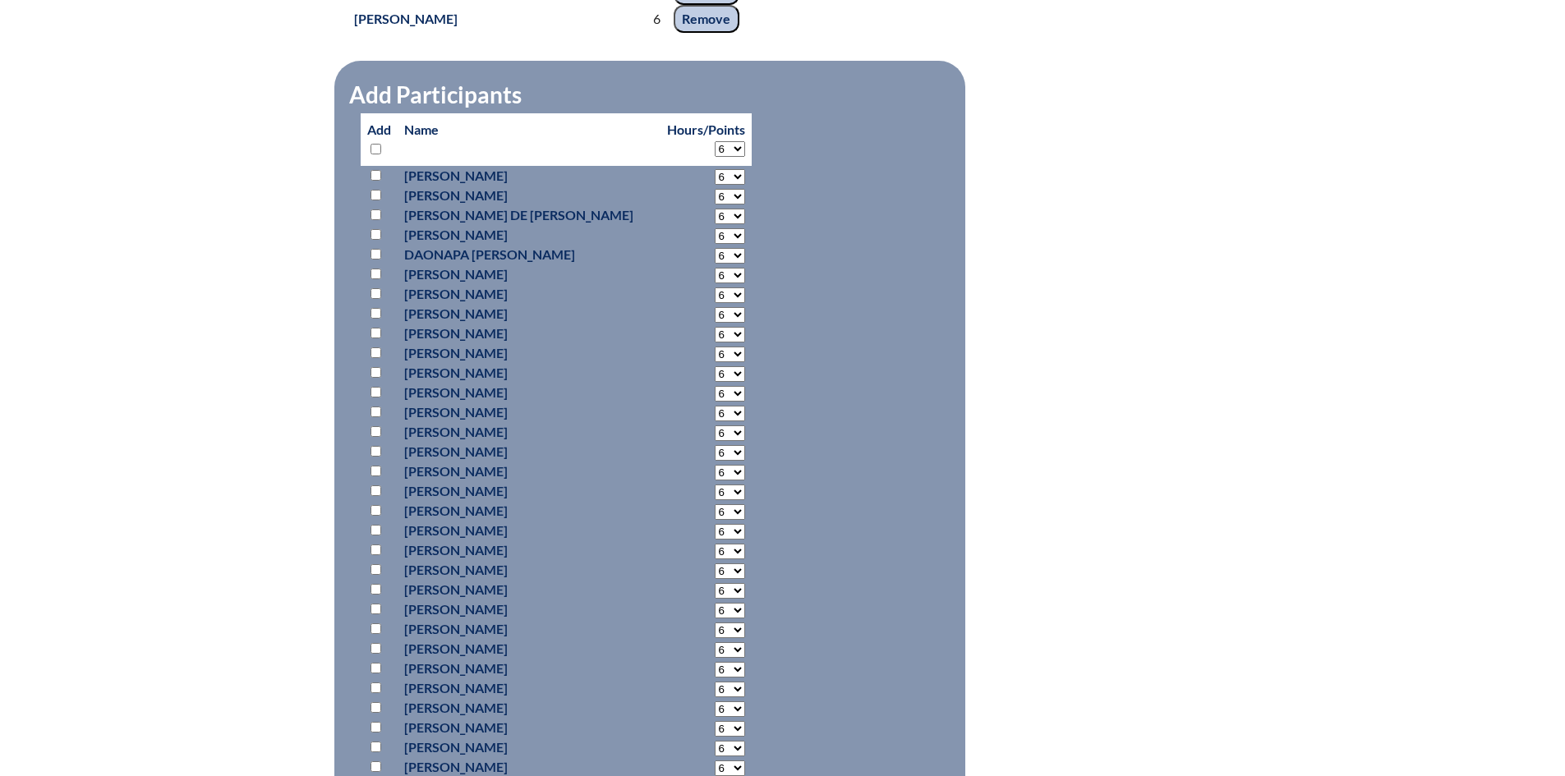
select select "6"
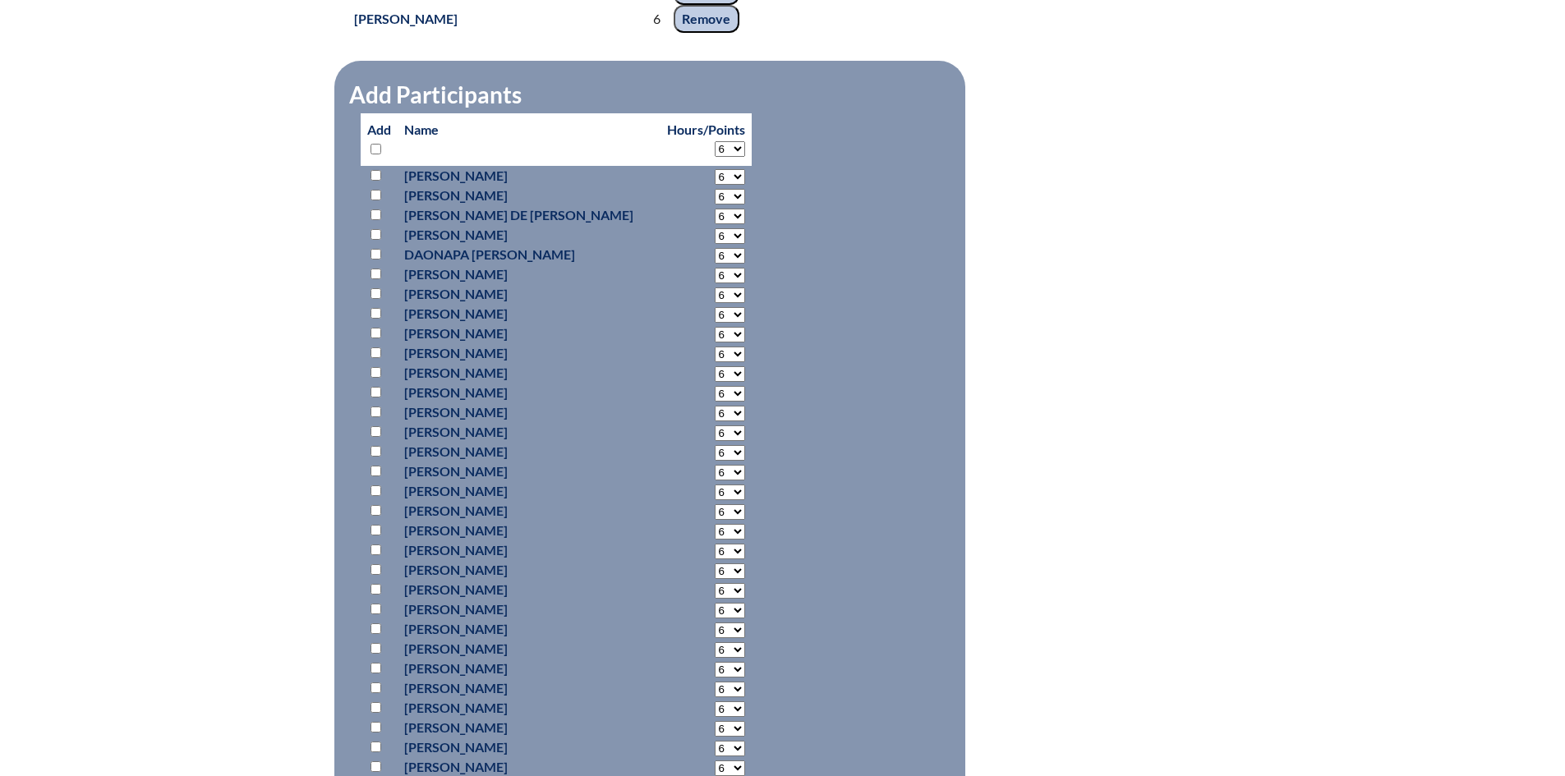
select select "6"
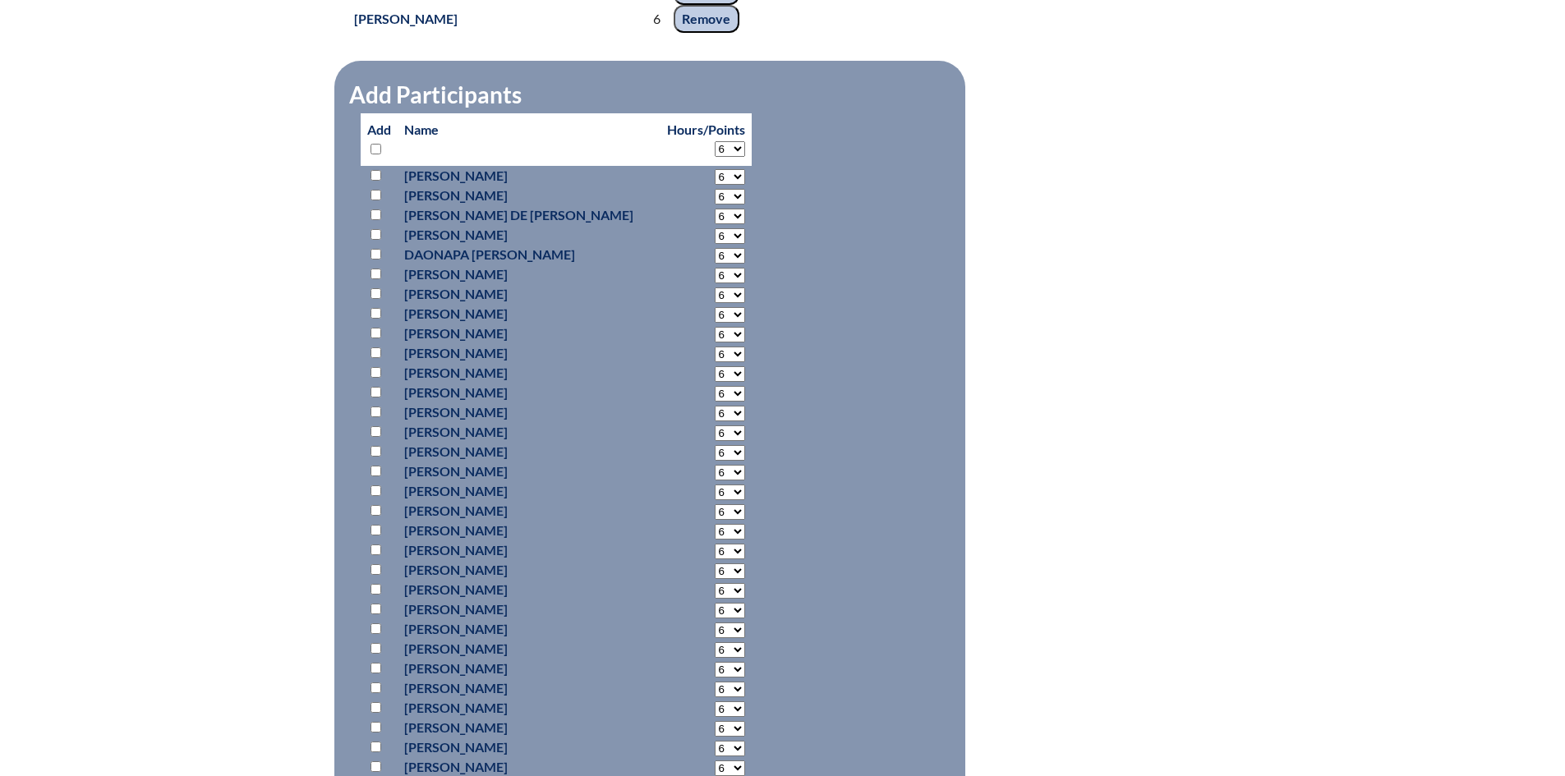
select select "6"
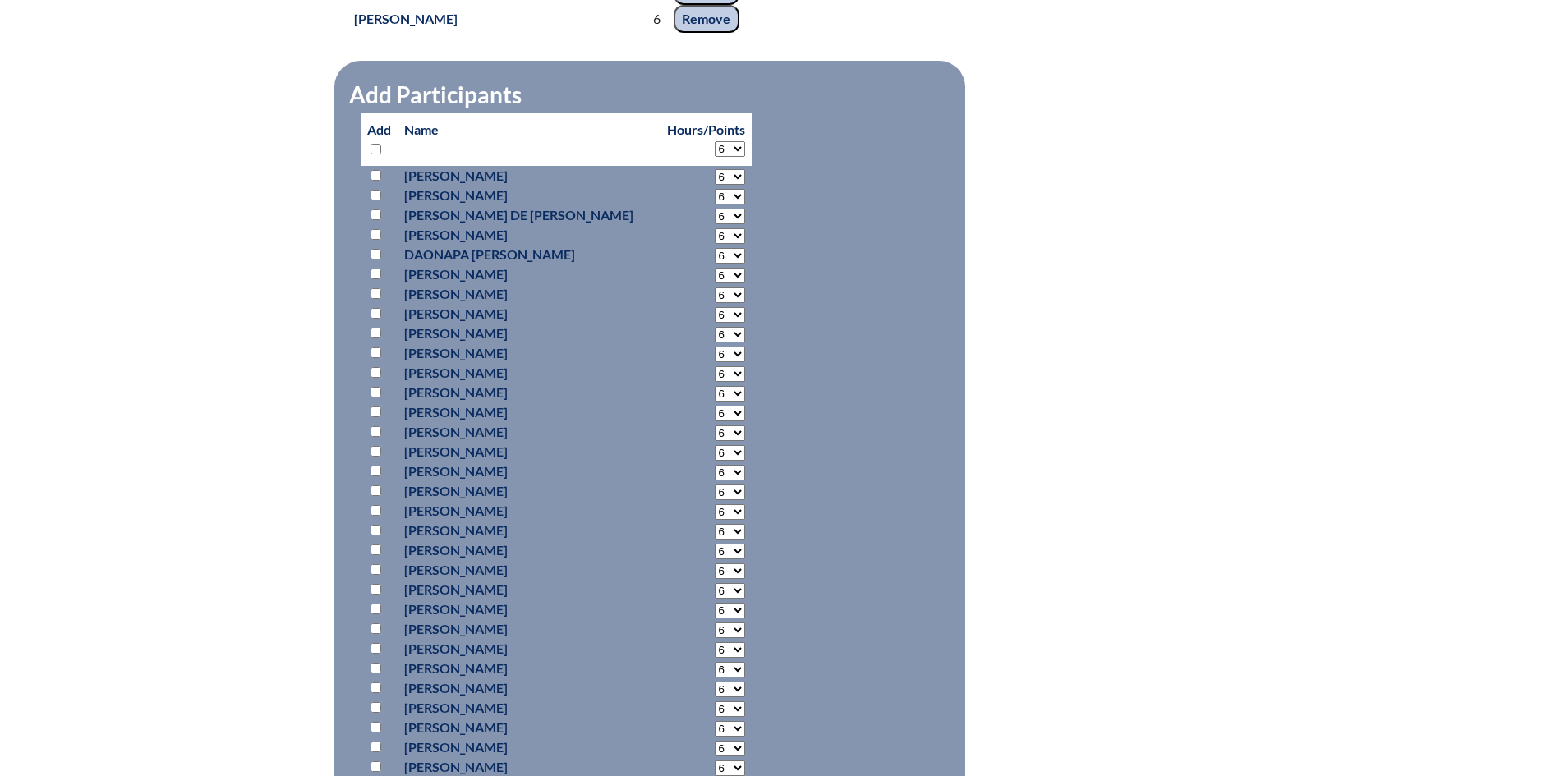
select select "6"
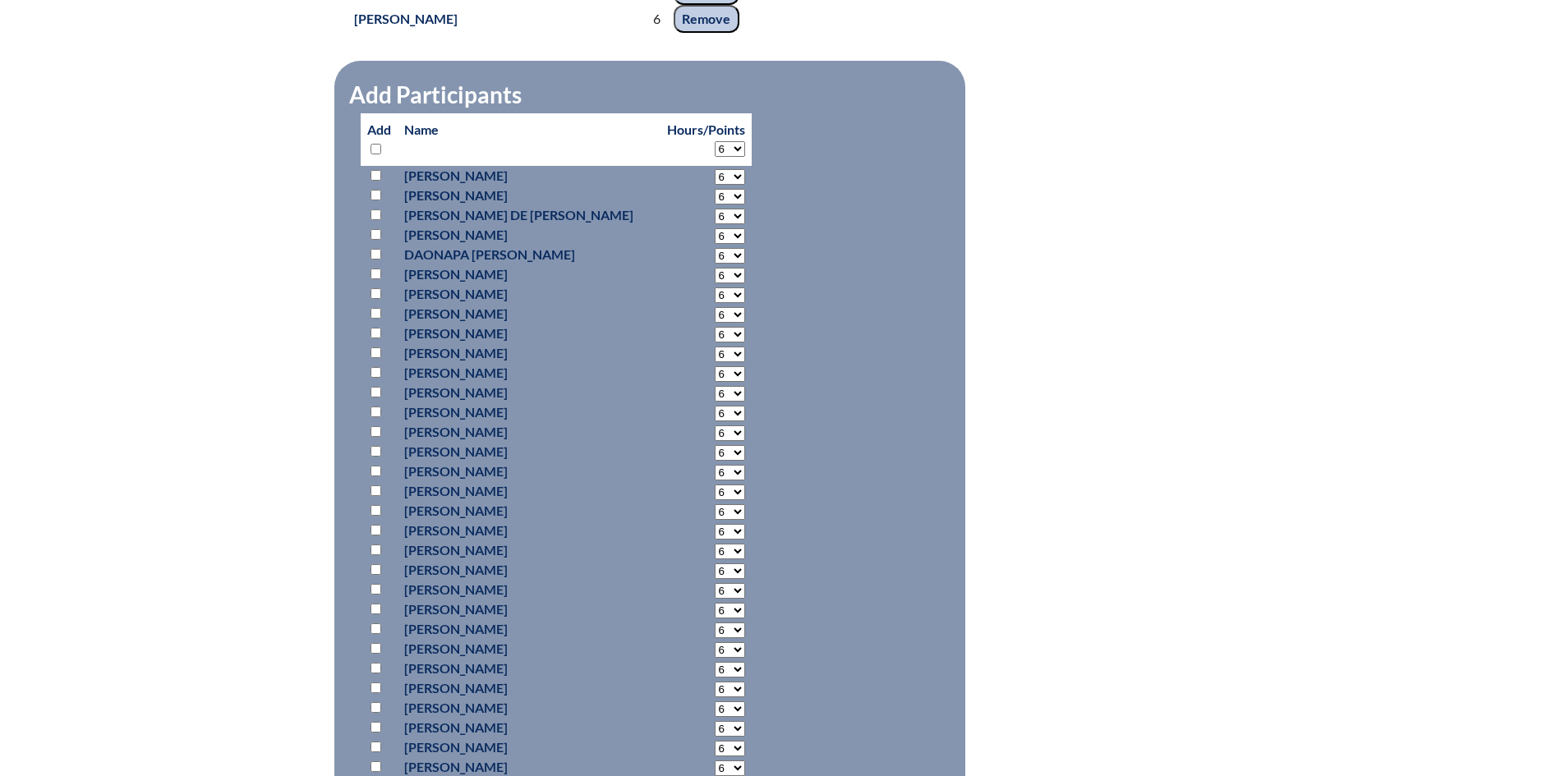
select select "6"
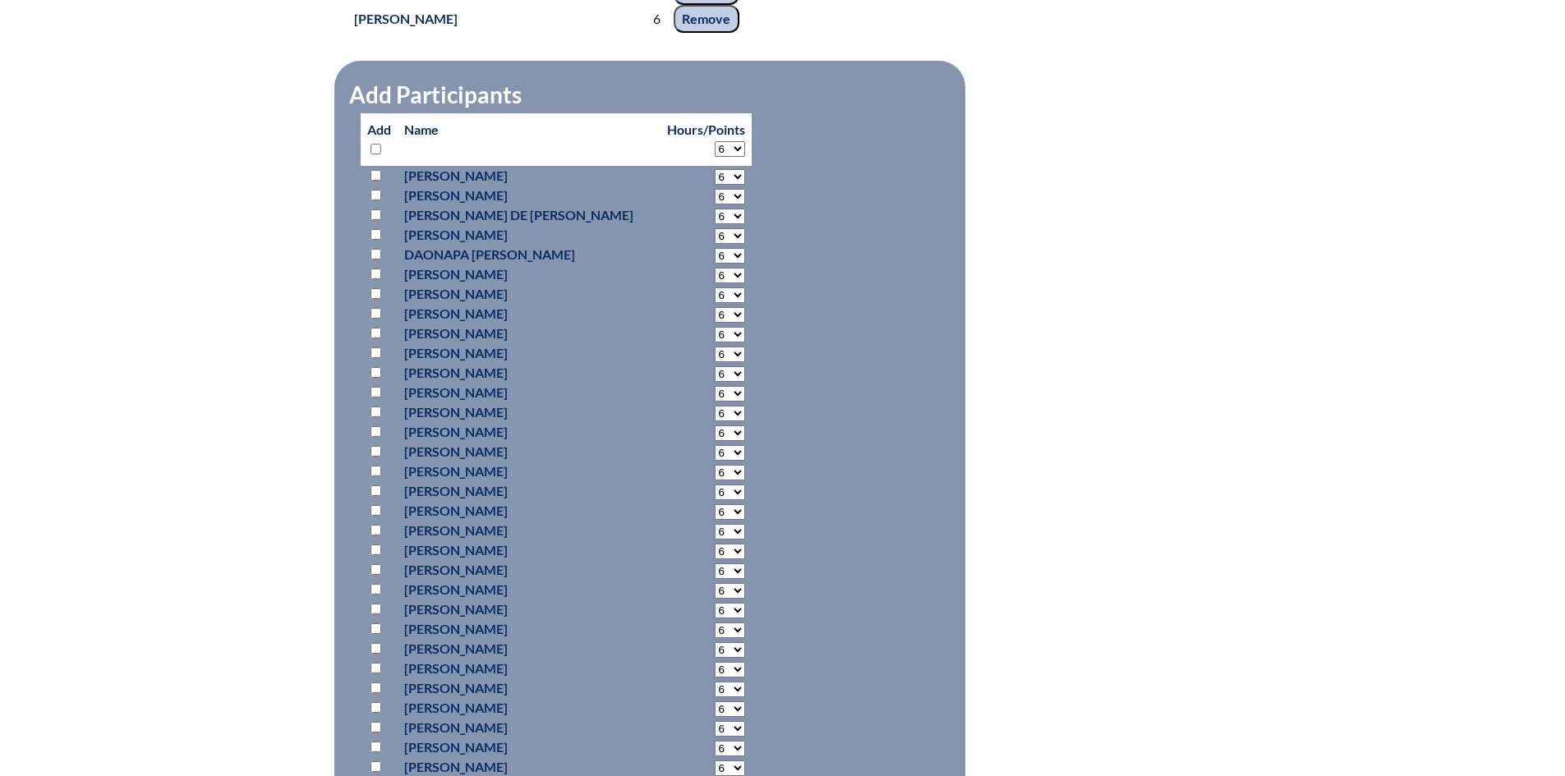
select select "6"
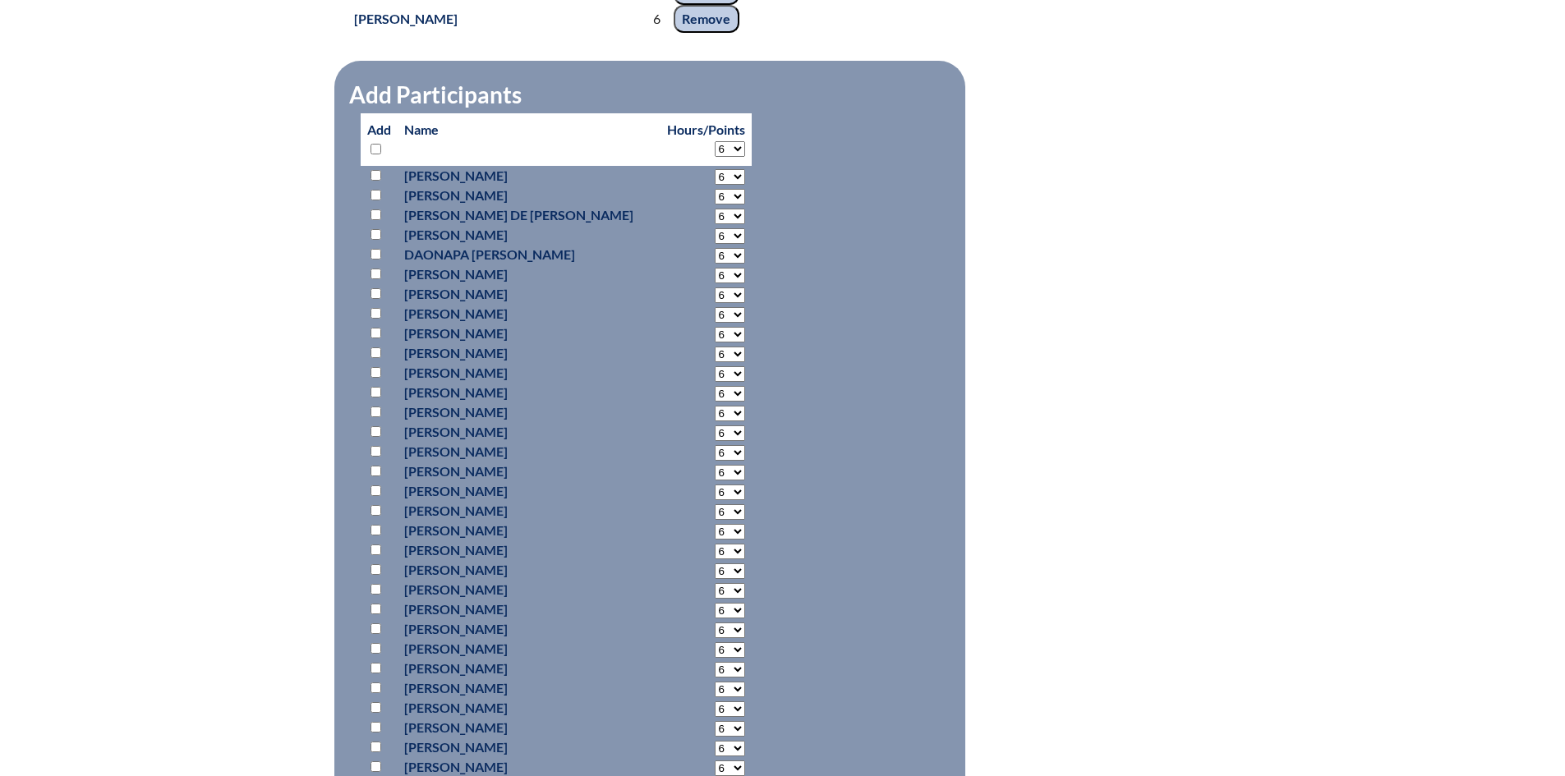
select select "6"
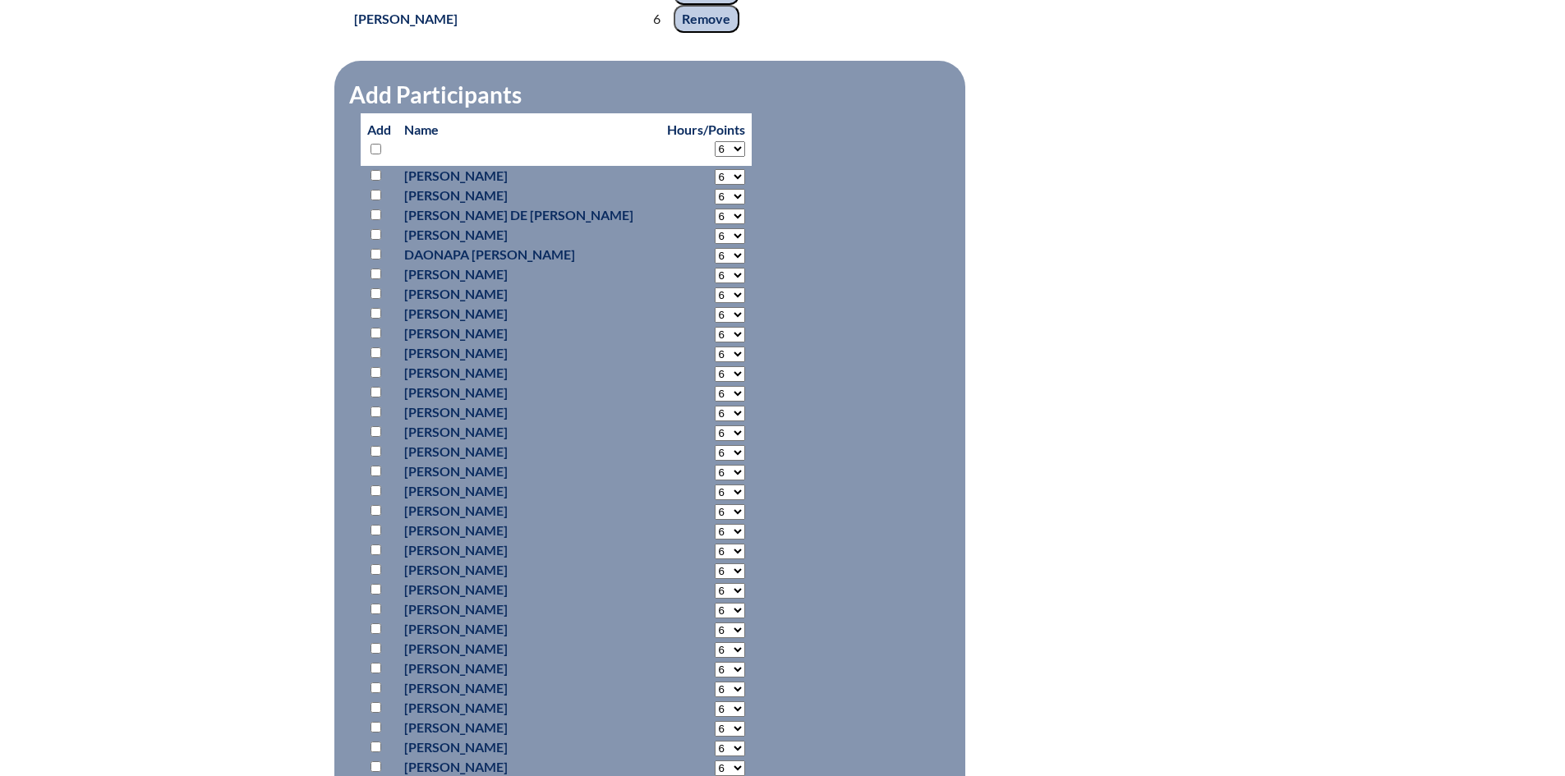
select select "6"
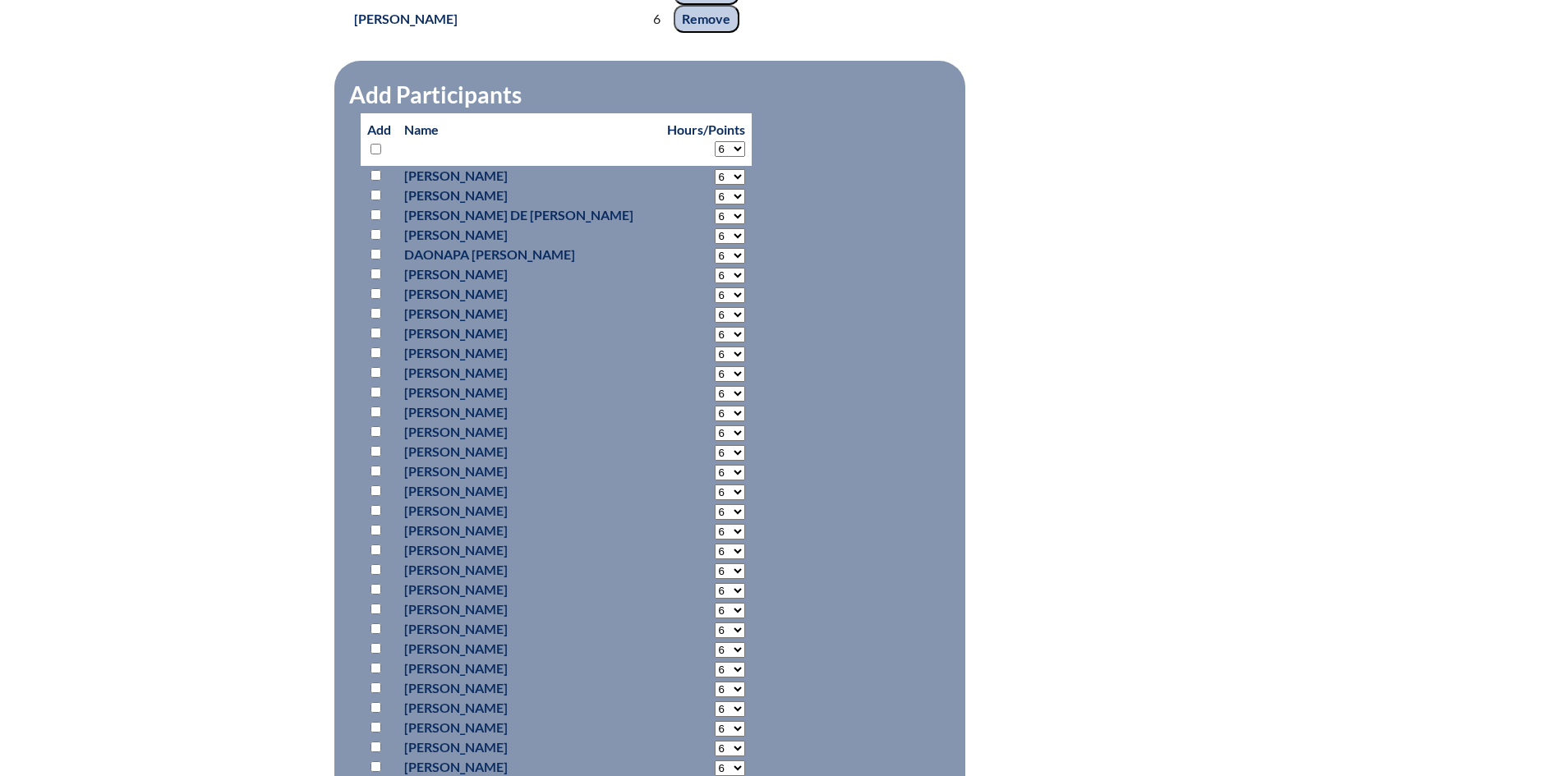
select select "6"
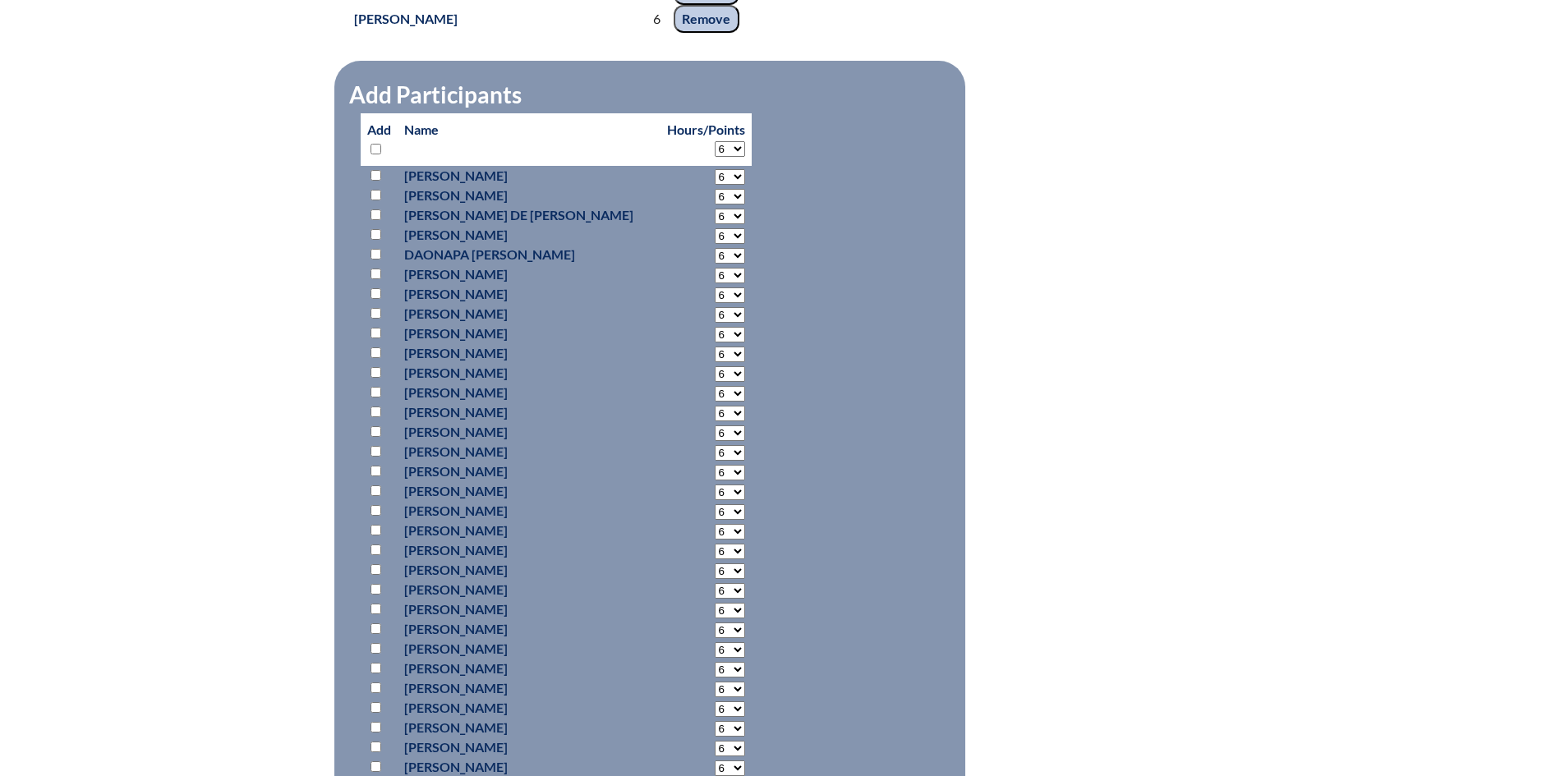
select select "6"
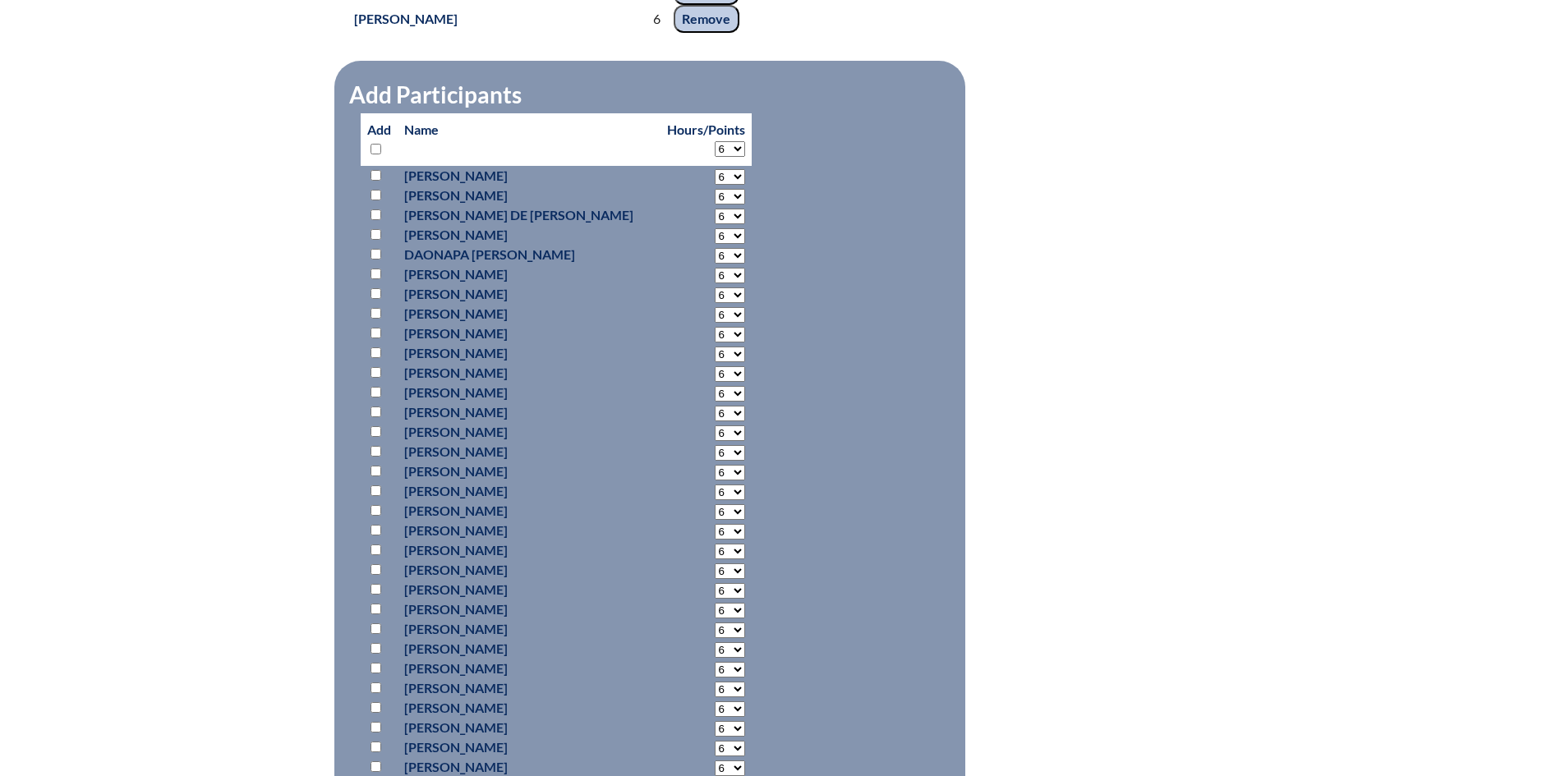
select select "6"
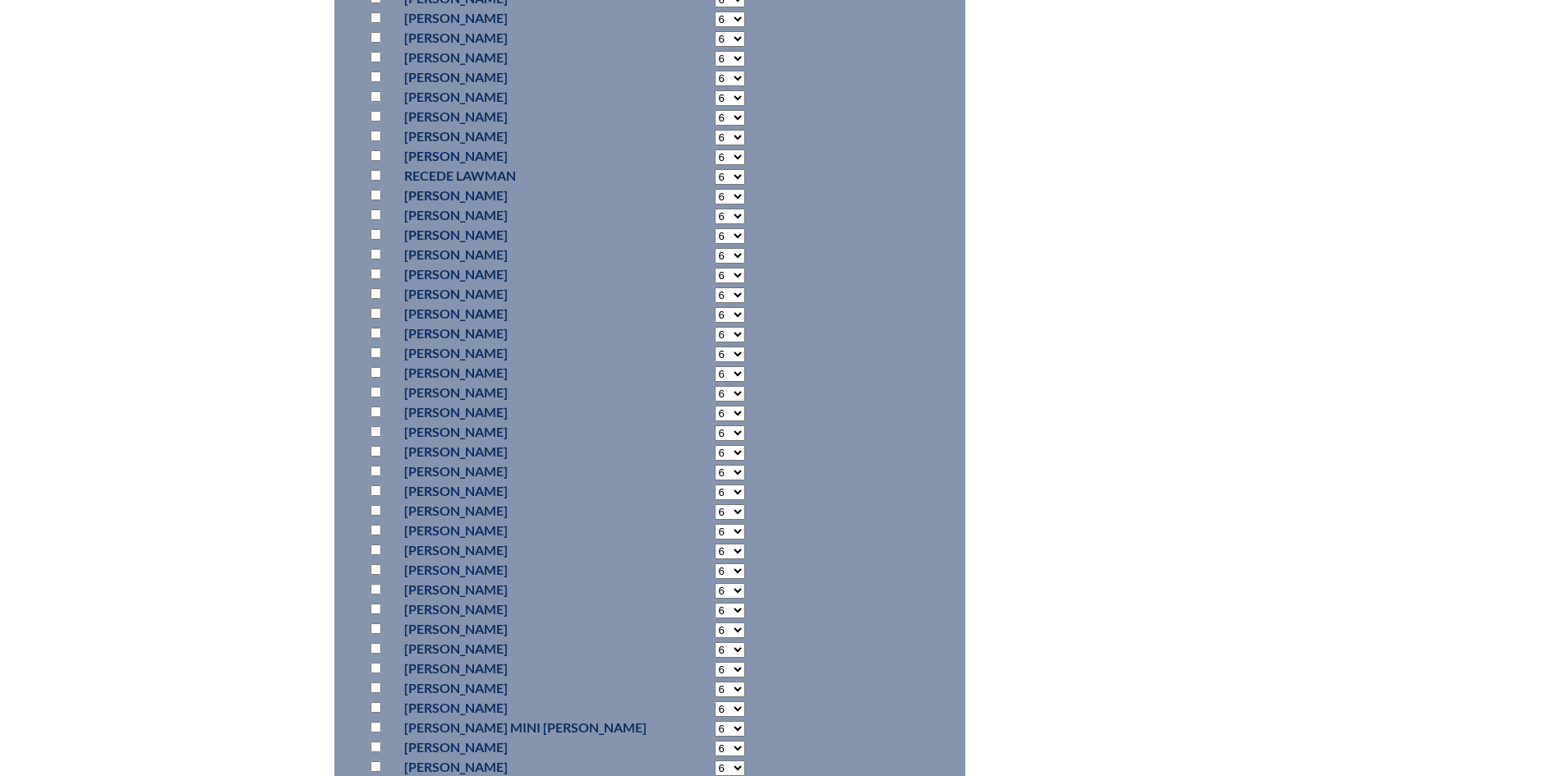
scroll to position [10596, 0]
click at [370, 361] on input "checkbox" at bounding box center [375, 359] width 11 height 11
click at [374, 114] on input "checkbox" at bounding box center [375, 119] width 11 height 11
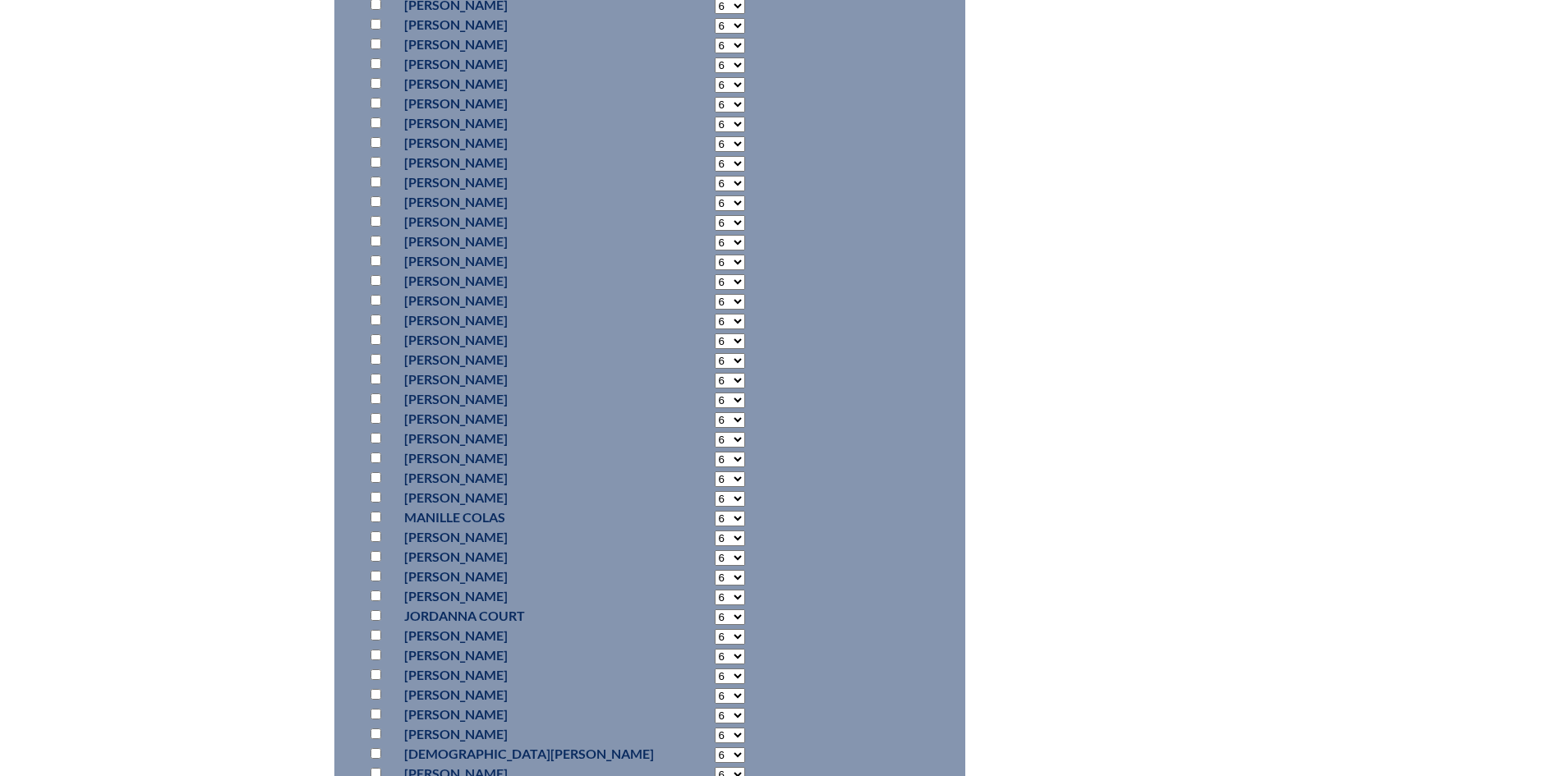
click at [376, 196] on input "checkbox" at bounding box center [375, 201] width 11 height 11
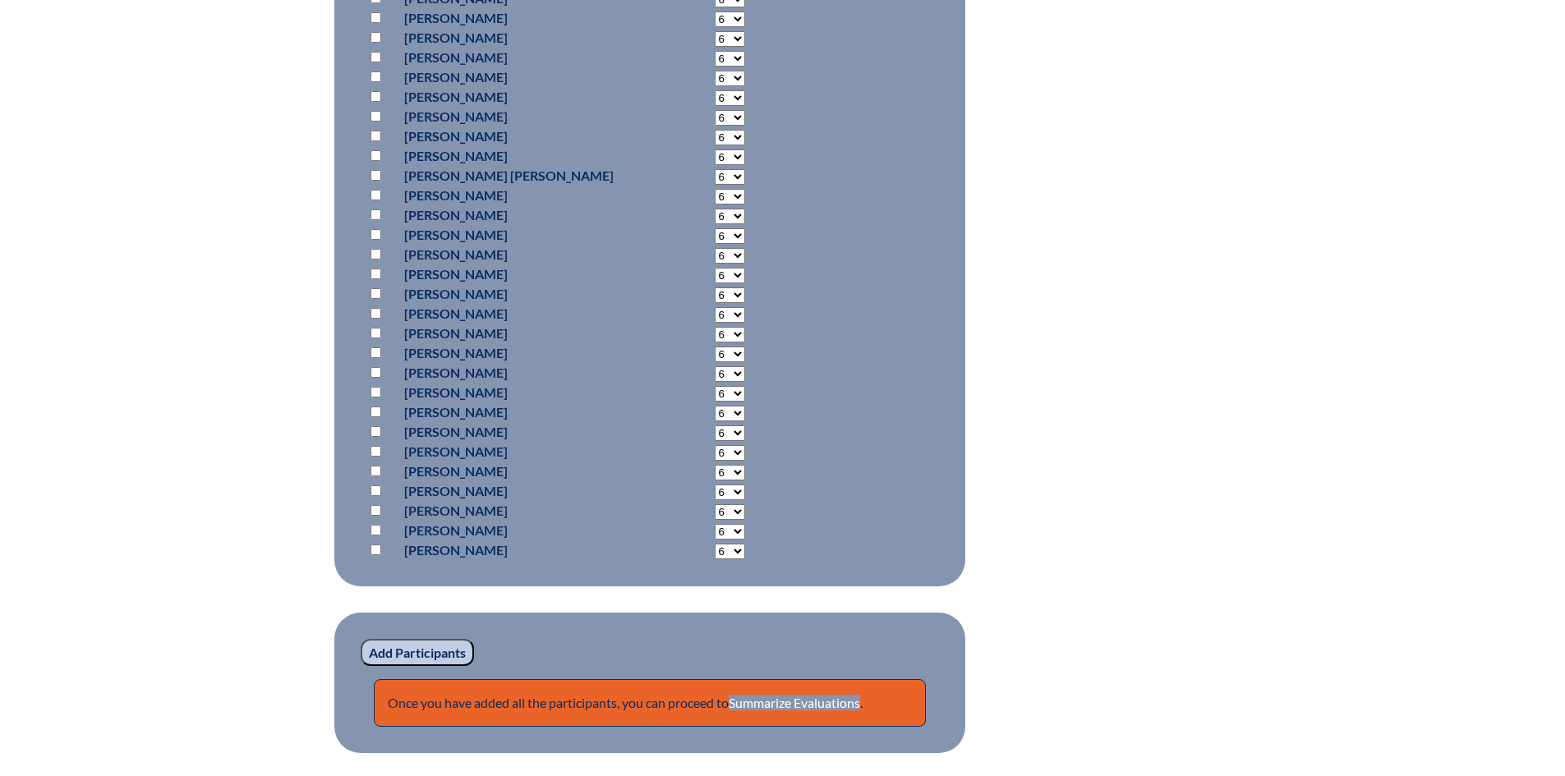
scroll to position [12814, 0]
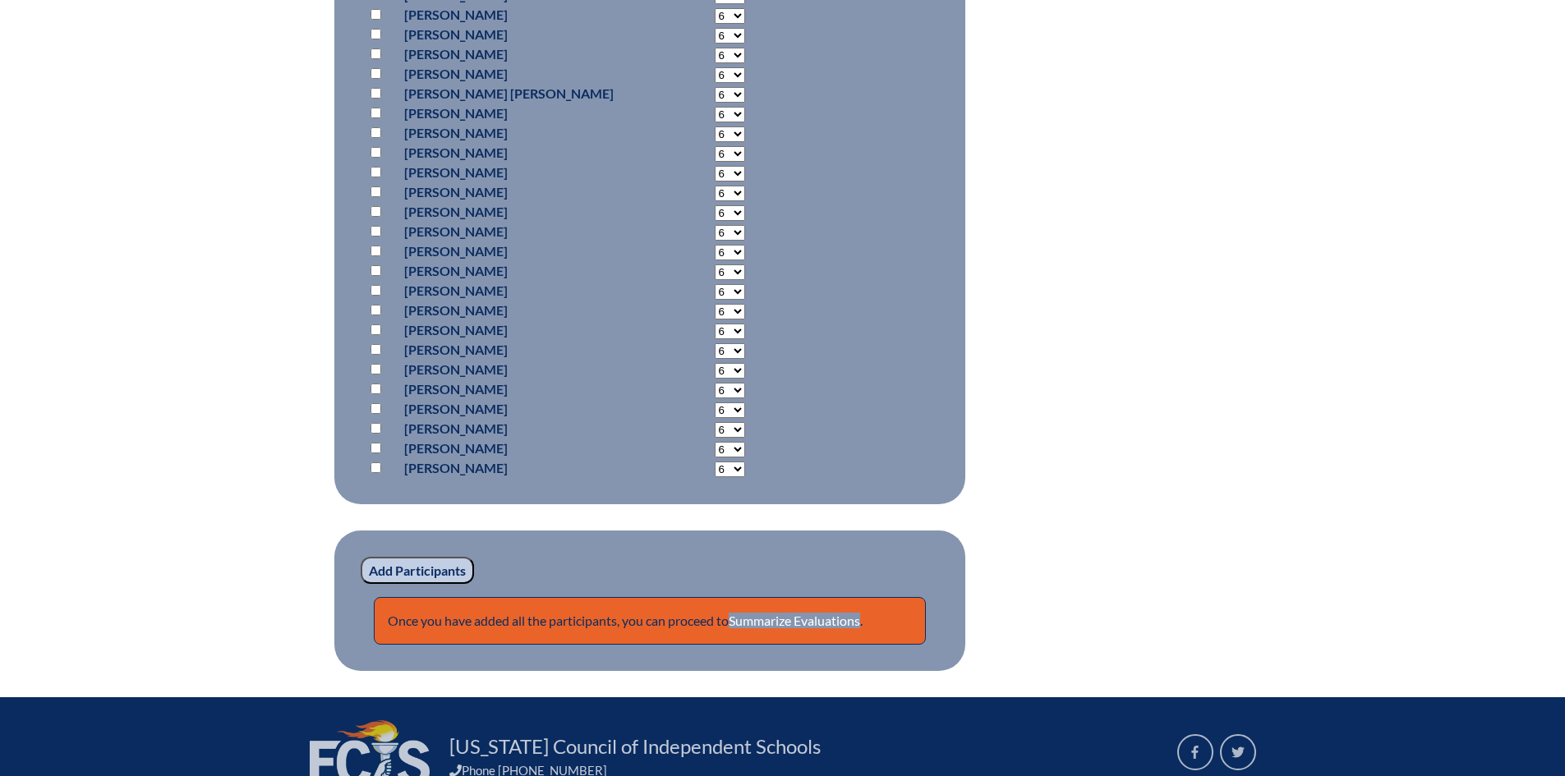
click at [419, 561] on input "Add Participants" at bounding box center [417, 571] width 113 height 28
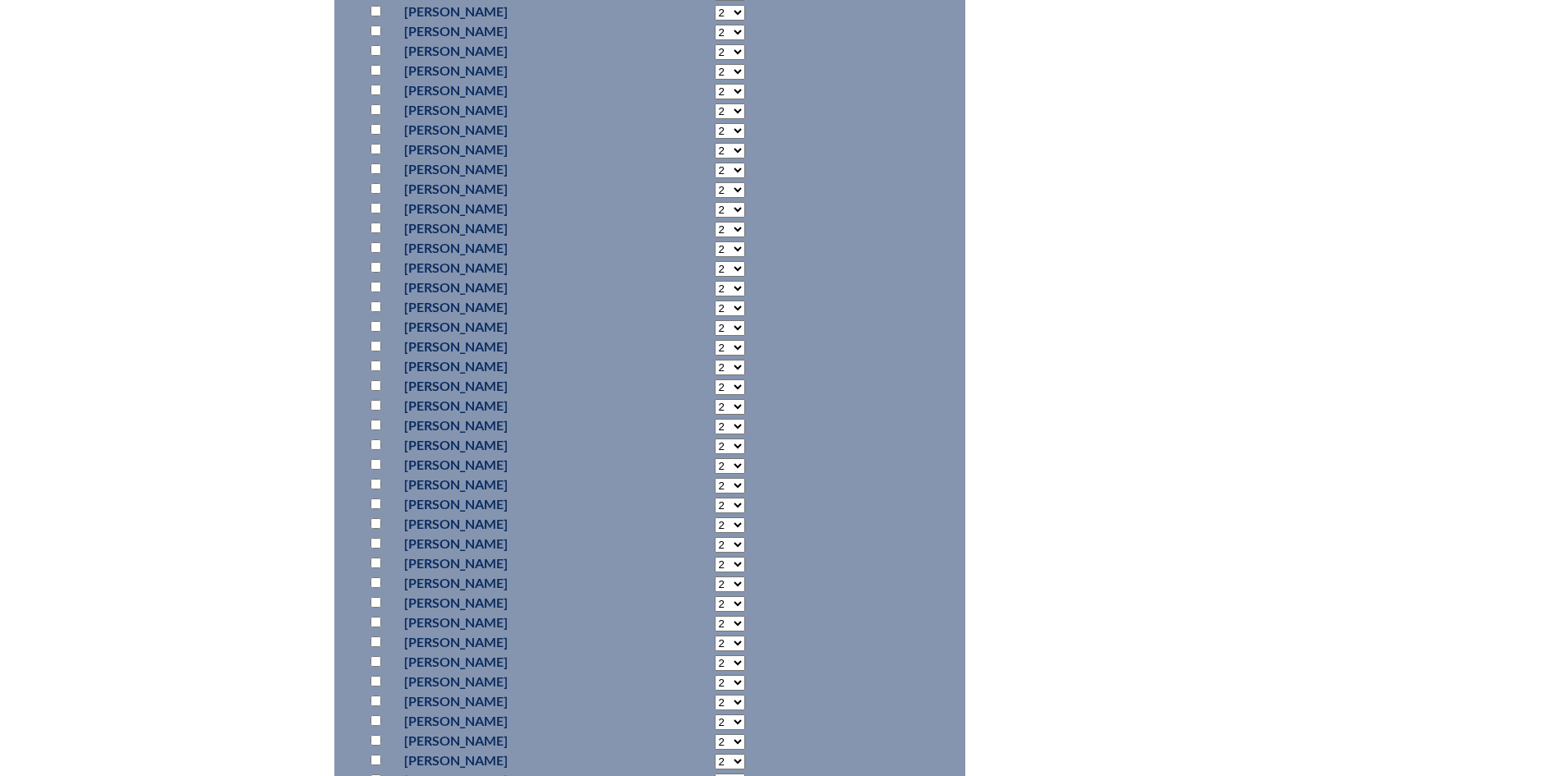
scroll to position [11542, 0]
click at [374, 397] on input "checkbox" at bounding box center [375, 402] width 11 height 11
checkbox input "true"
select select "6"
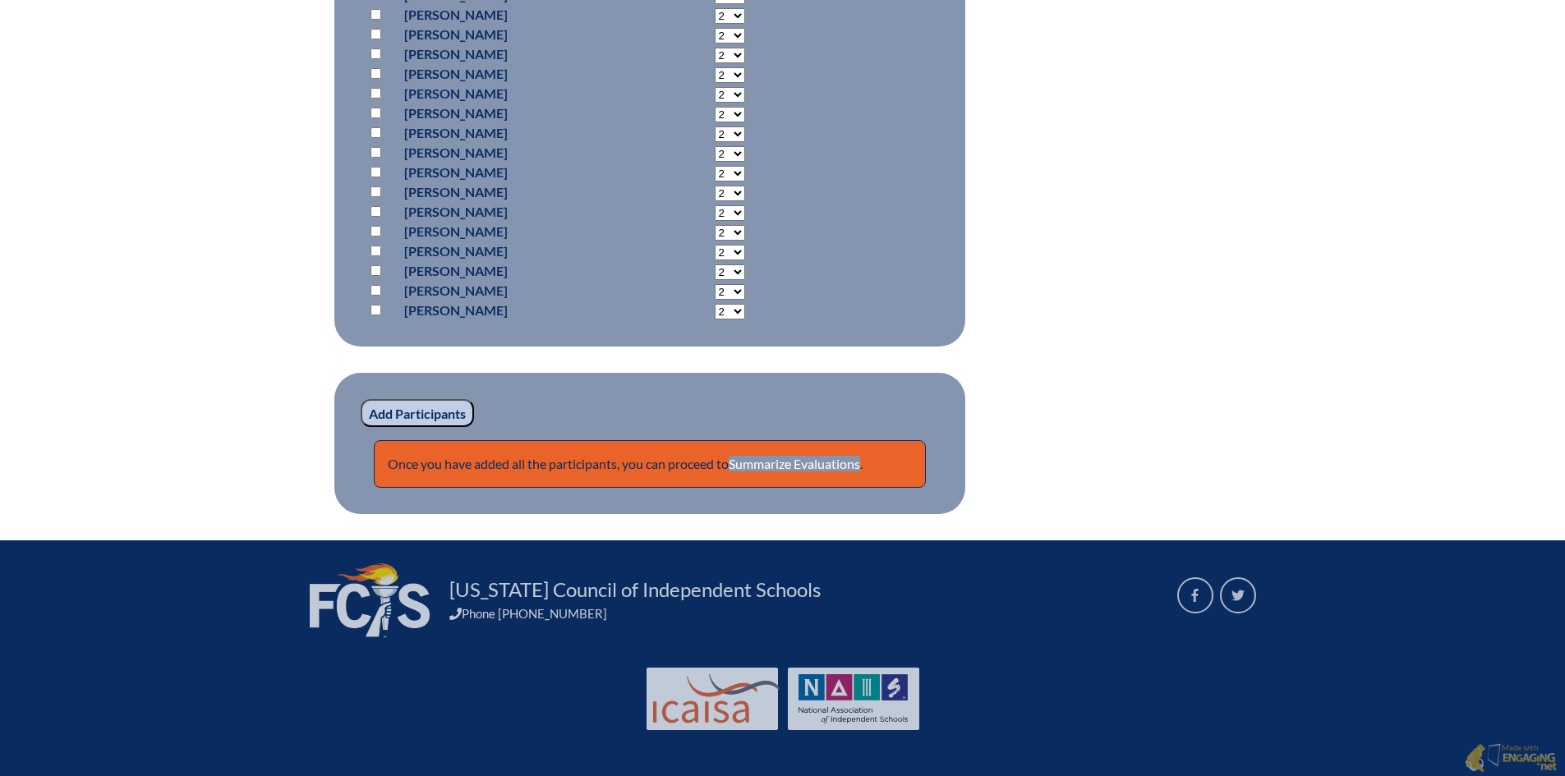
click at [446, 408] on input "Add Participants" at bounding box center [417, 413] width 113 height 28
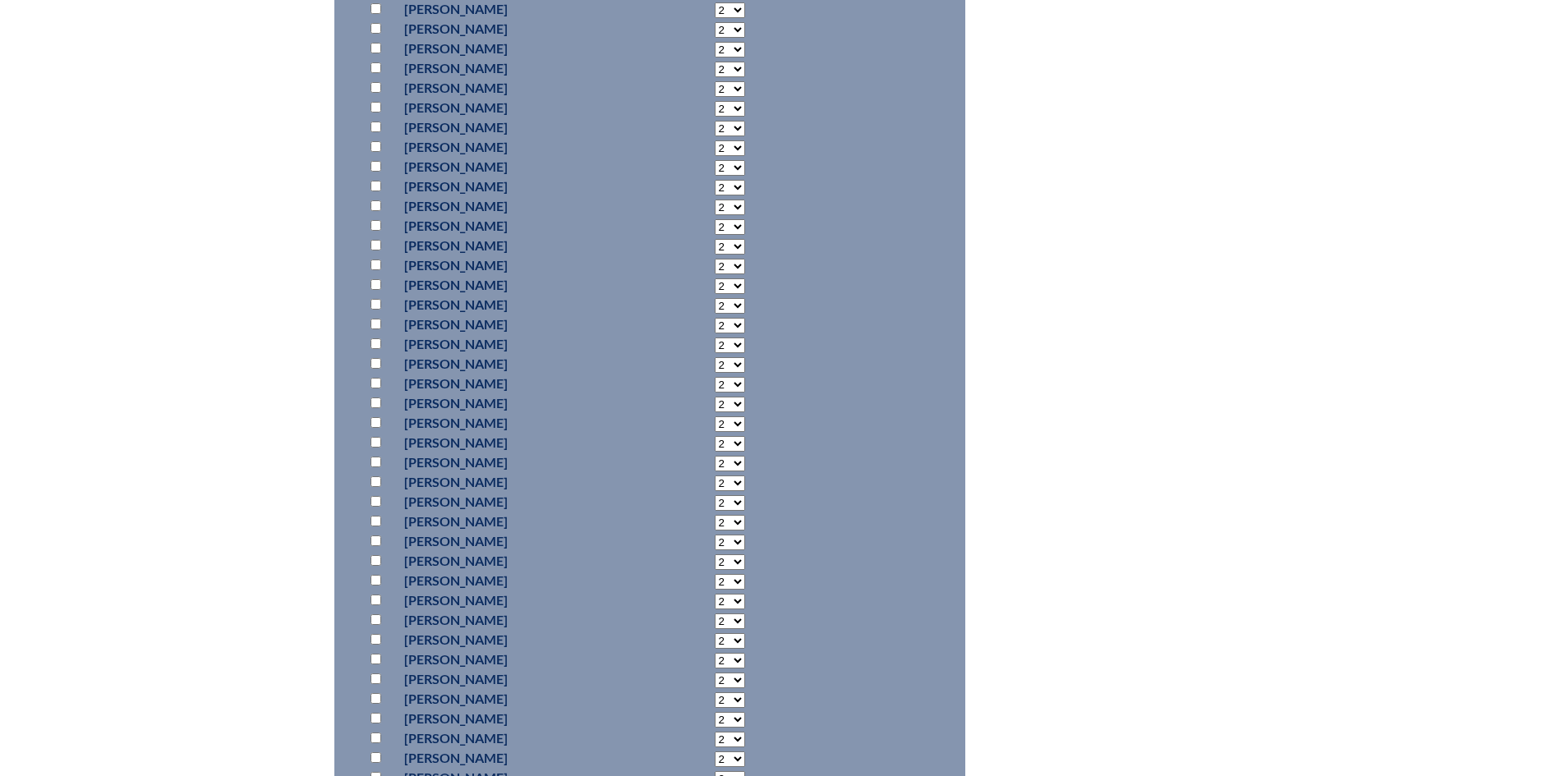
scroll to position [12365, 0]
click at [372, 195] on input "checkbox" at bounding box center [375, 198] width 11 height 11
checkbox input "true"
select select "6"
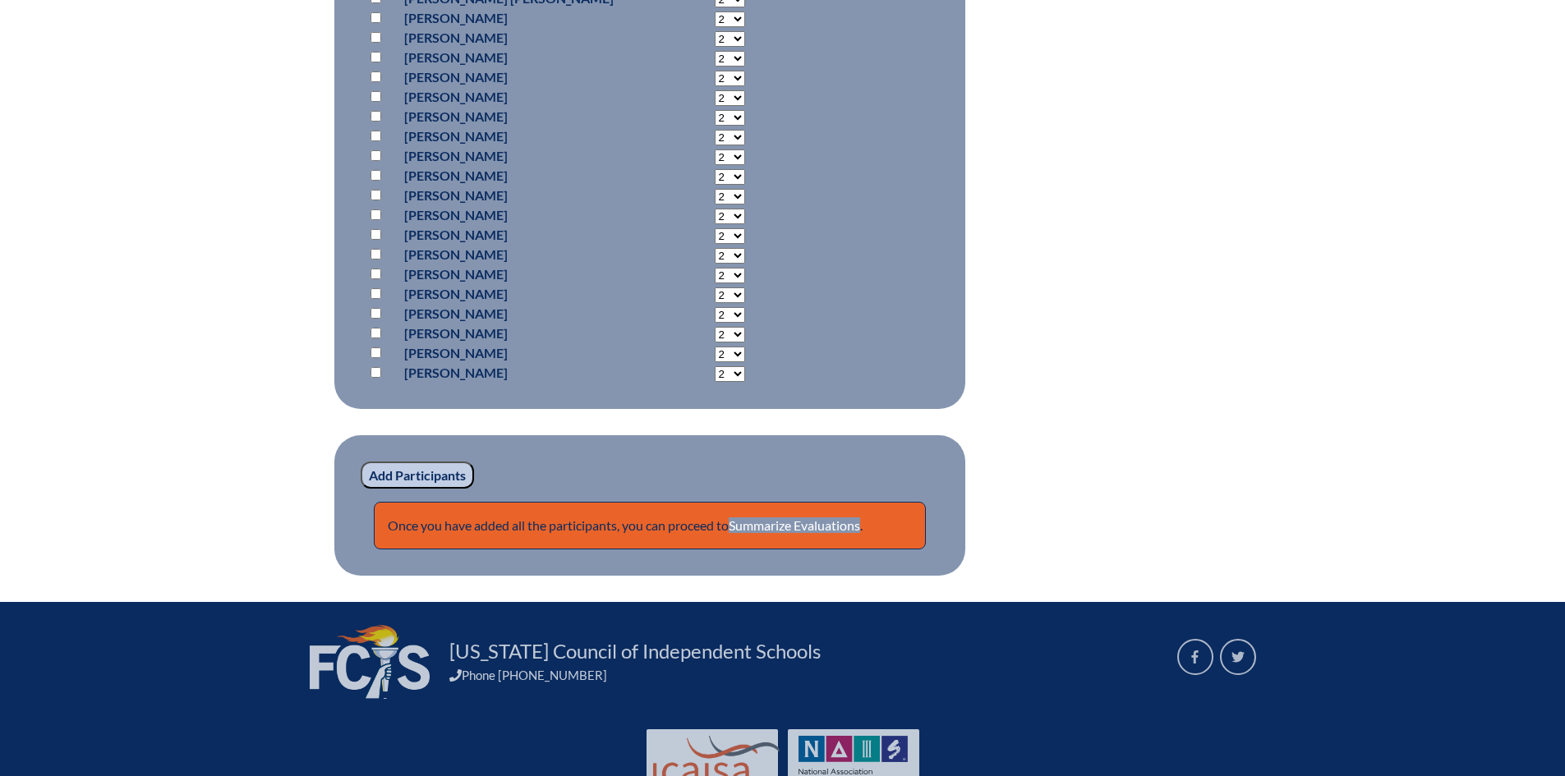
click at [412, 467] on input "Add Participants" at bounding box center [417, 476] width 113 height 28
